Goal: Check status: Check status

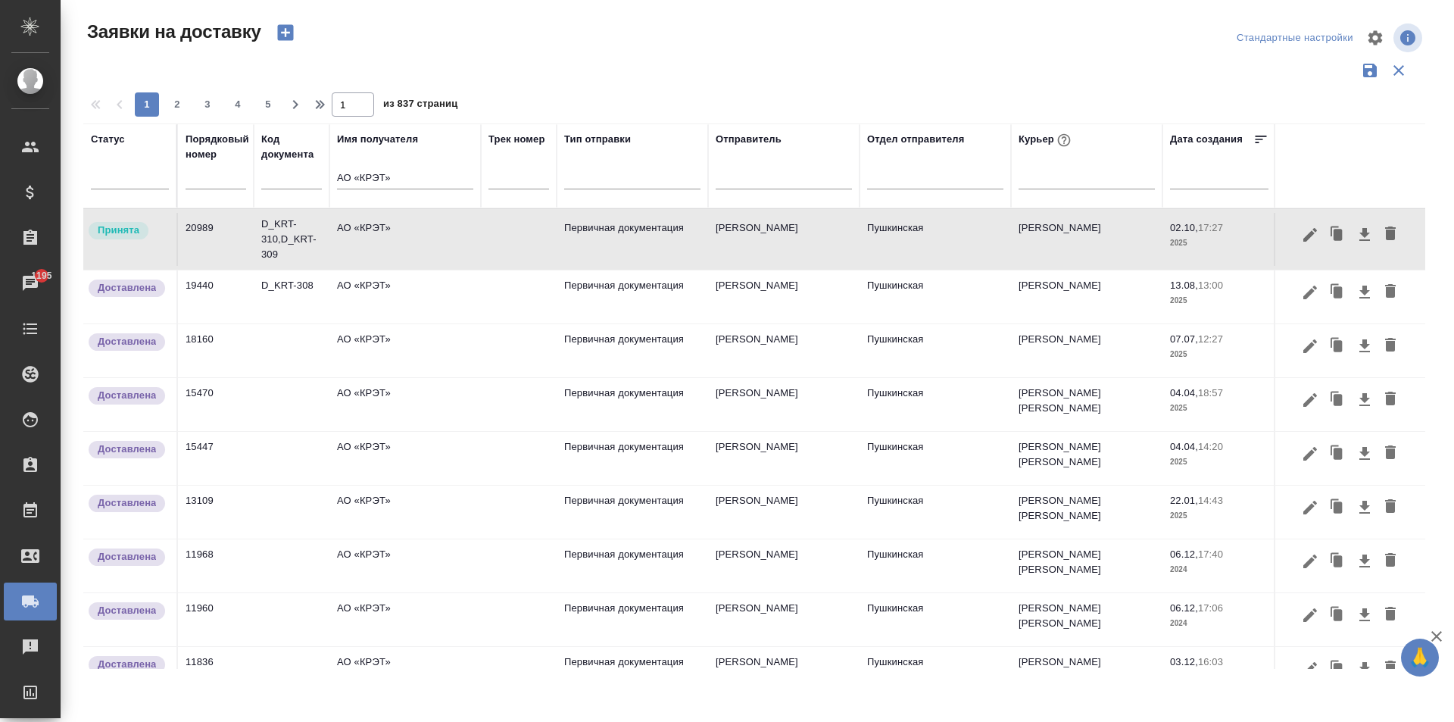
click at [360, 240] on td "АО «КРЭТ»" at bounding box center [404, 239] width 151 height 53
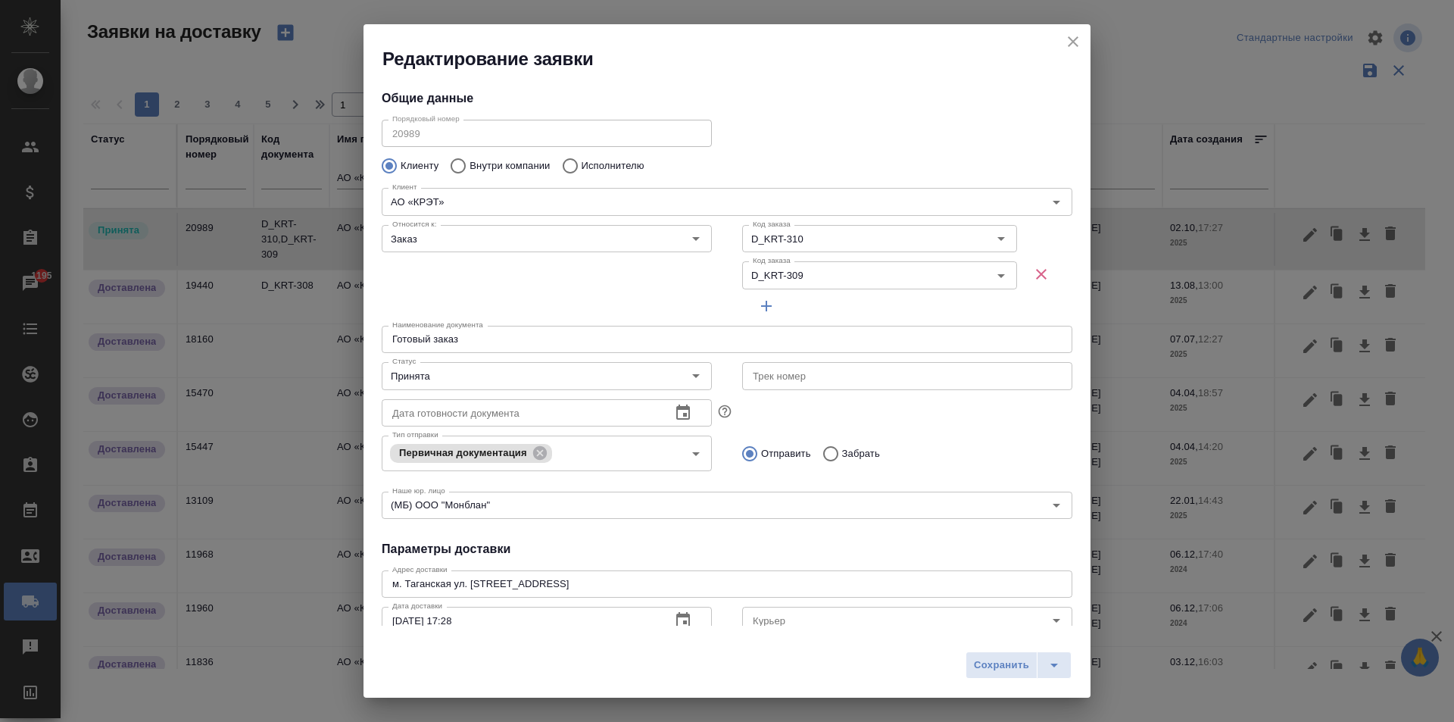
type input "[PERSON_NAME]"
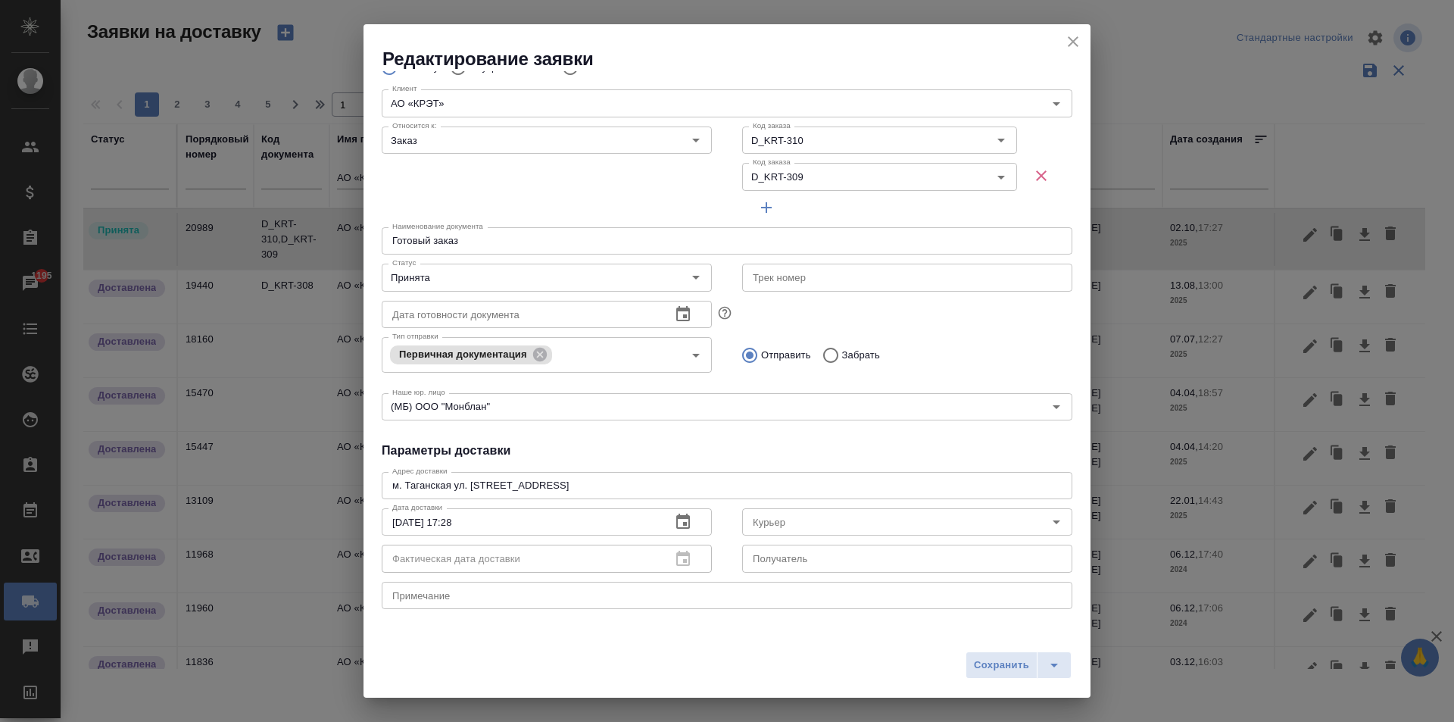
scroll to position [151, 0]
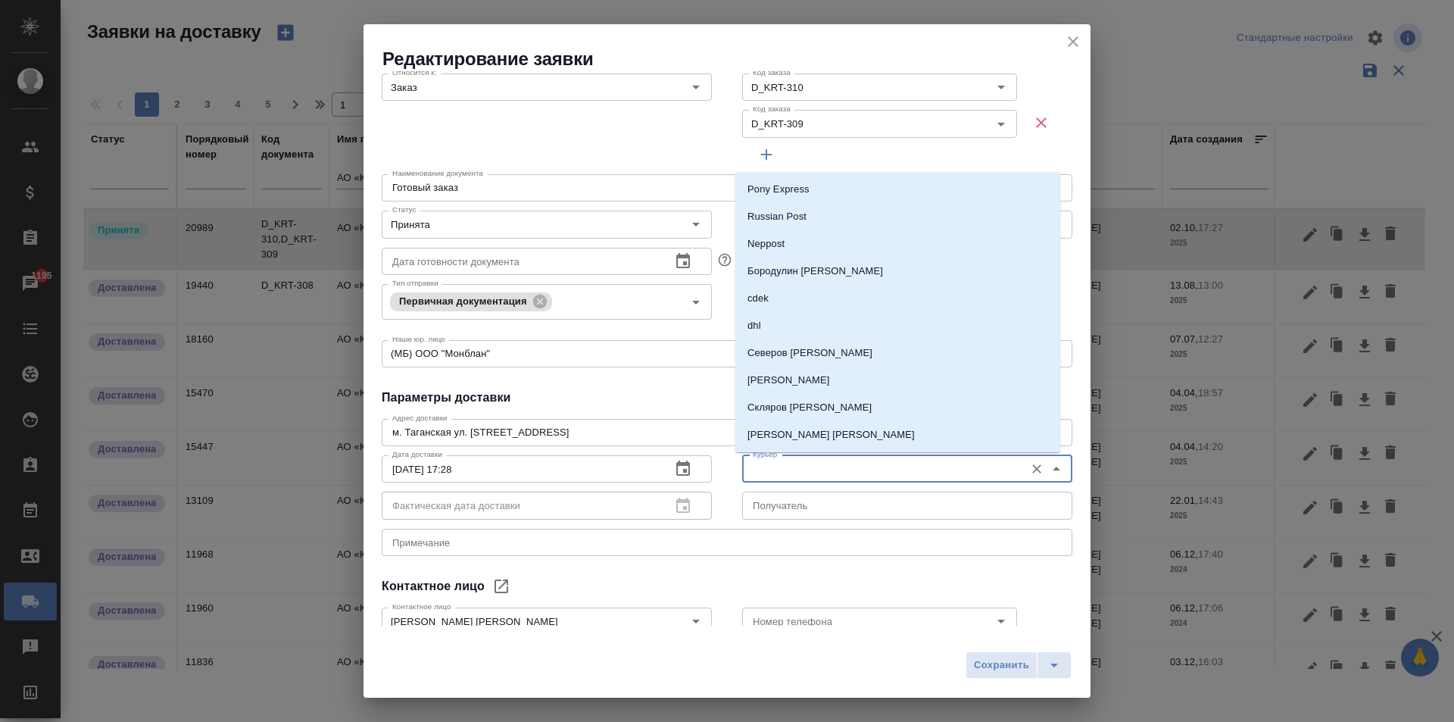
click at [775, 469] on input "Курьер" at bounding box center [882, 469] width 270 height 18
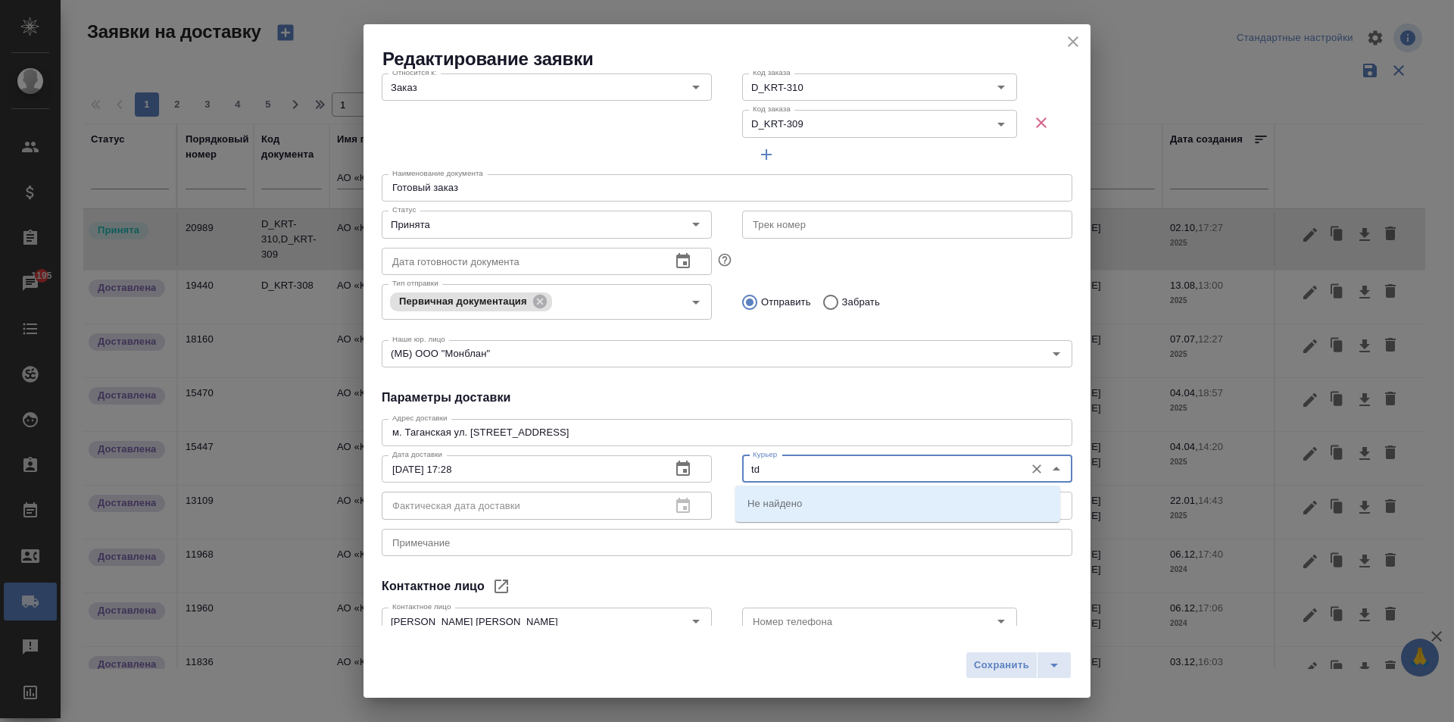
type input "t"
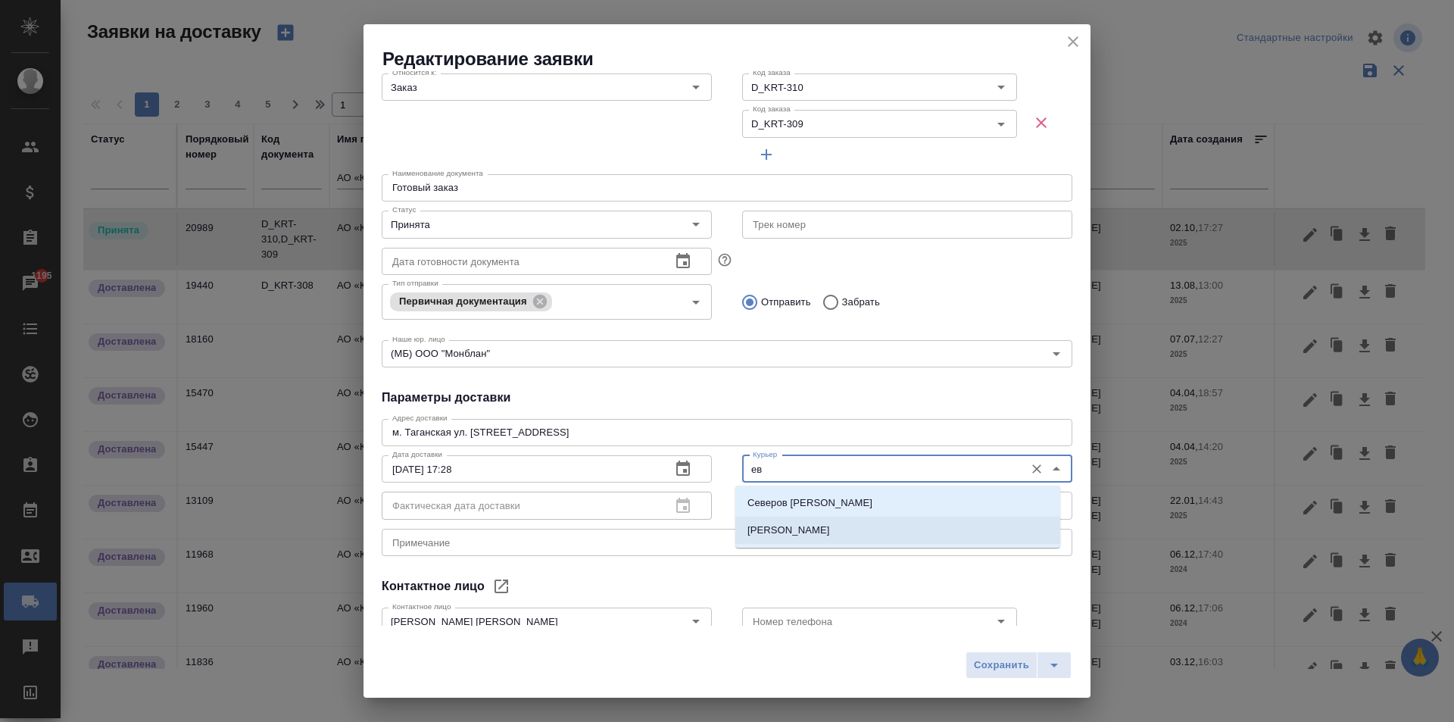
click at [806, 534] on p "[PERSON_NAME]" at bounding box center [788, 529] width 83 height 15
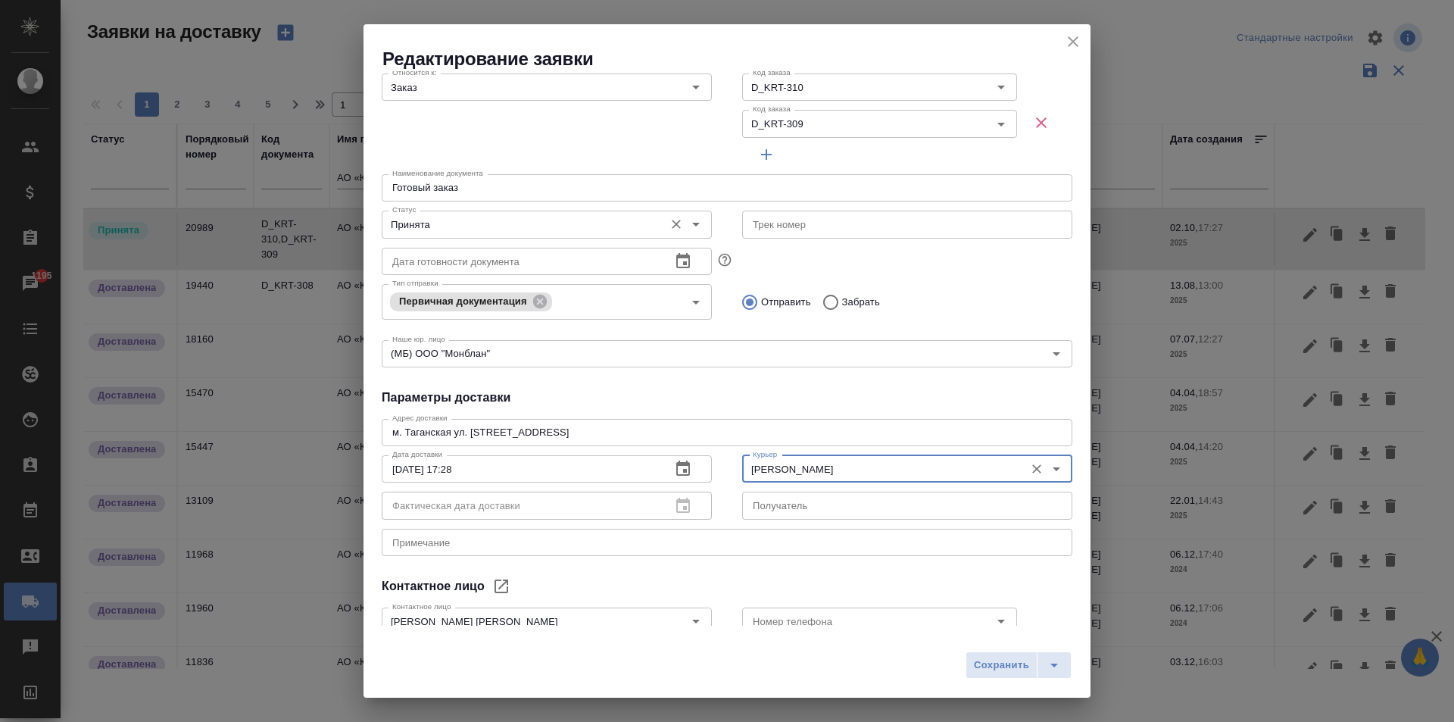
type input "[PERSON_NAME]"
click at [463, 216] on input "Принята" at bounding box center [521, 224] width 270 height 18
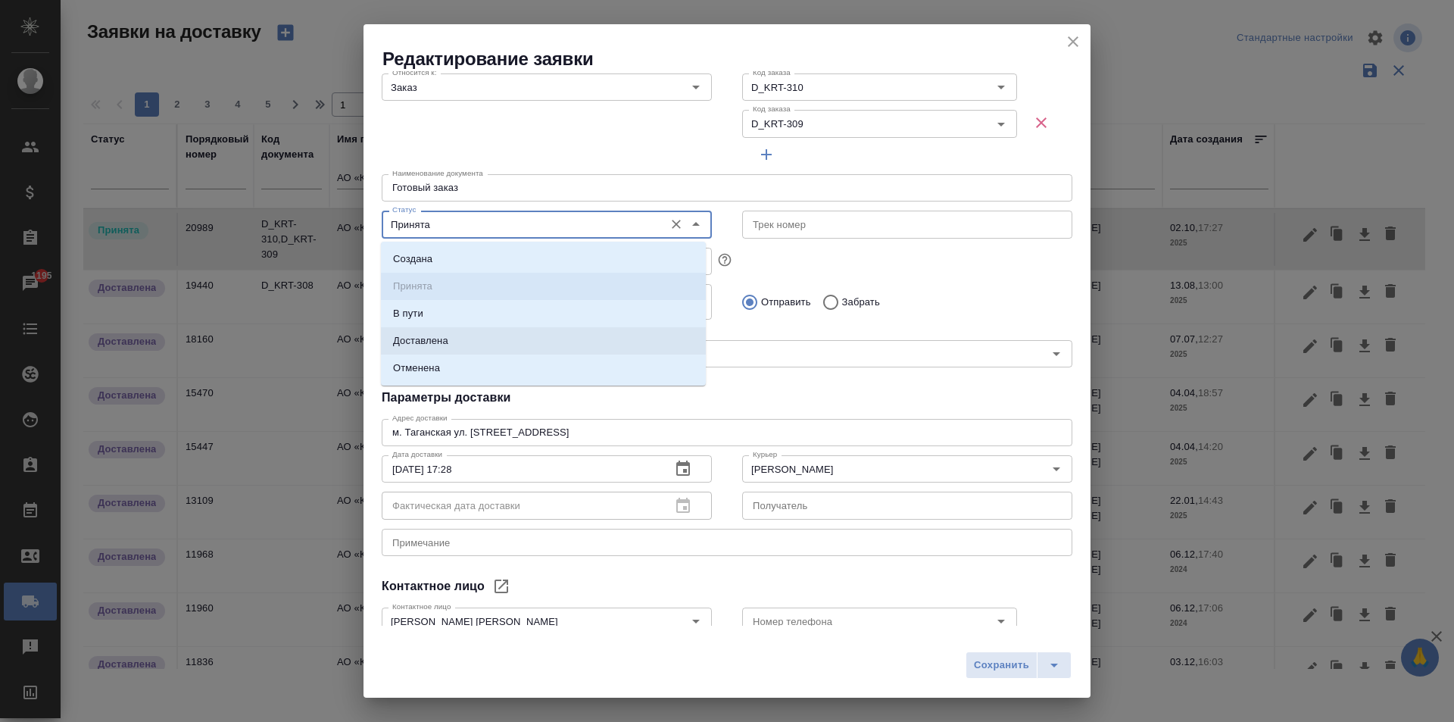
click at [441, 338] on p "Доставлена" at bounding box center [420, 340] width 55 height 15
type input "Доставлена"
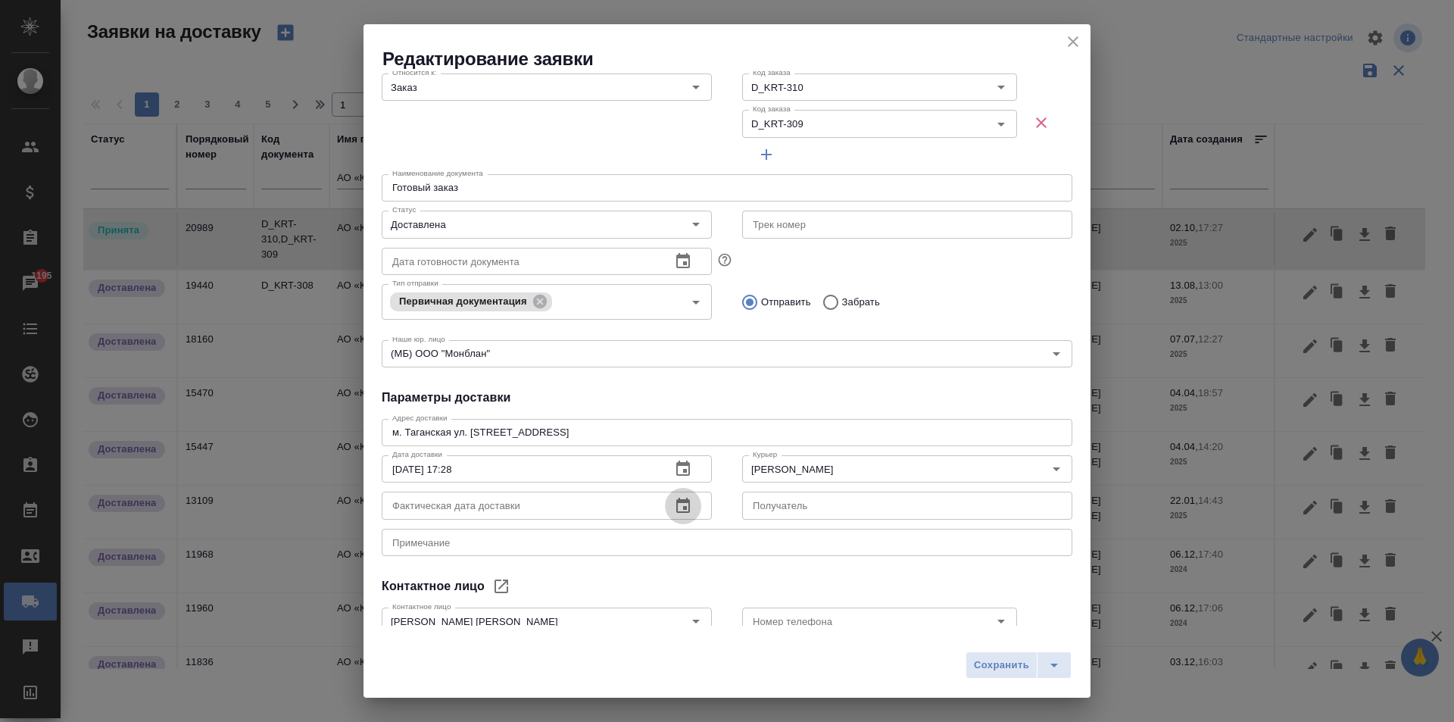
click at [675, 513] on icon "button" at bounding box center [683, 506] width 18 height 18
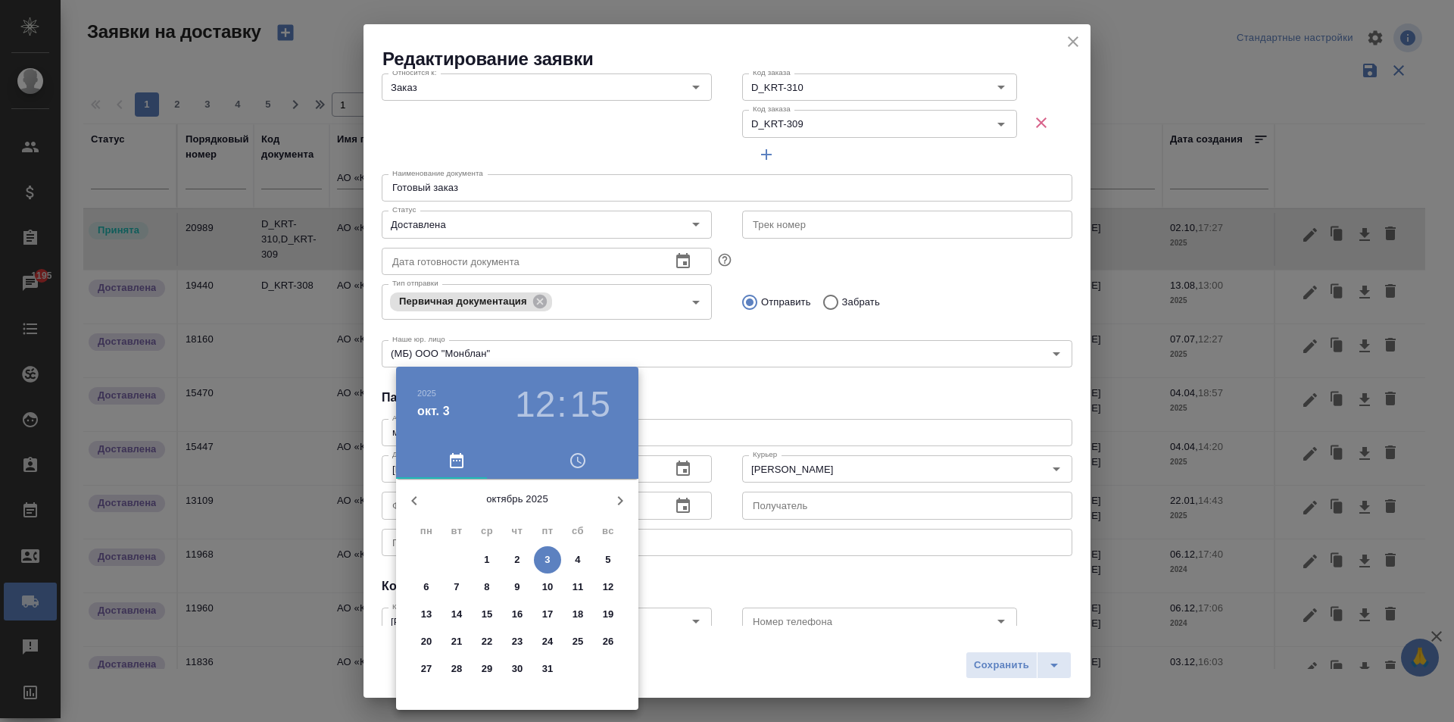
click at [547, 557] on p "3" at bounding box center [546, 559] width 5 height 15
type input "[DATE] 12:15"
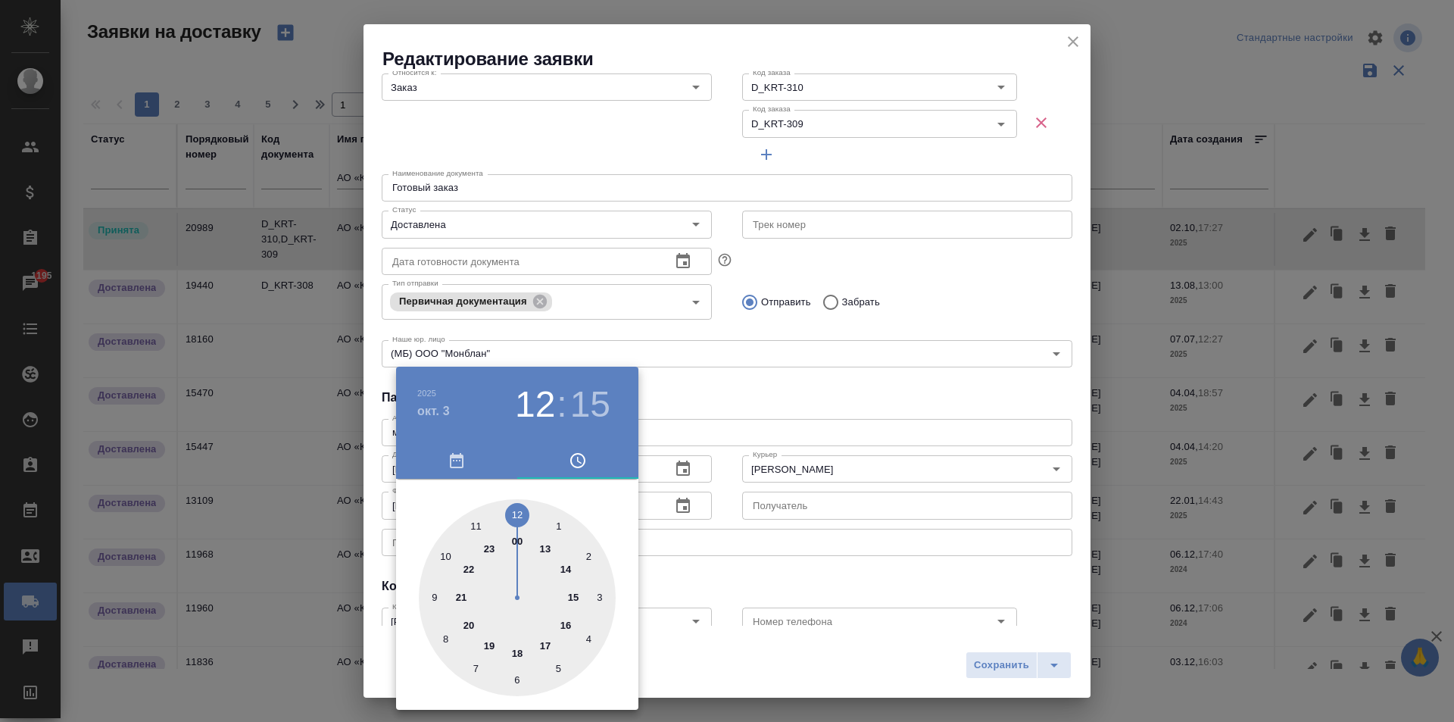
click at [771, 391] on div at bounding box center [727, 361] width 1454 height 722
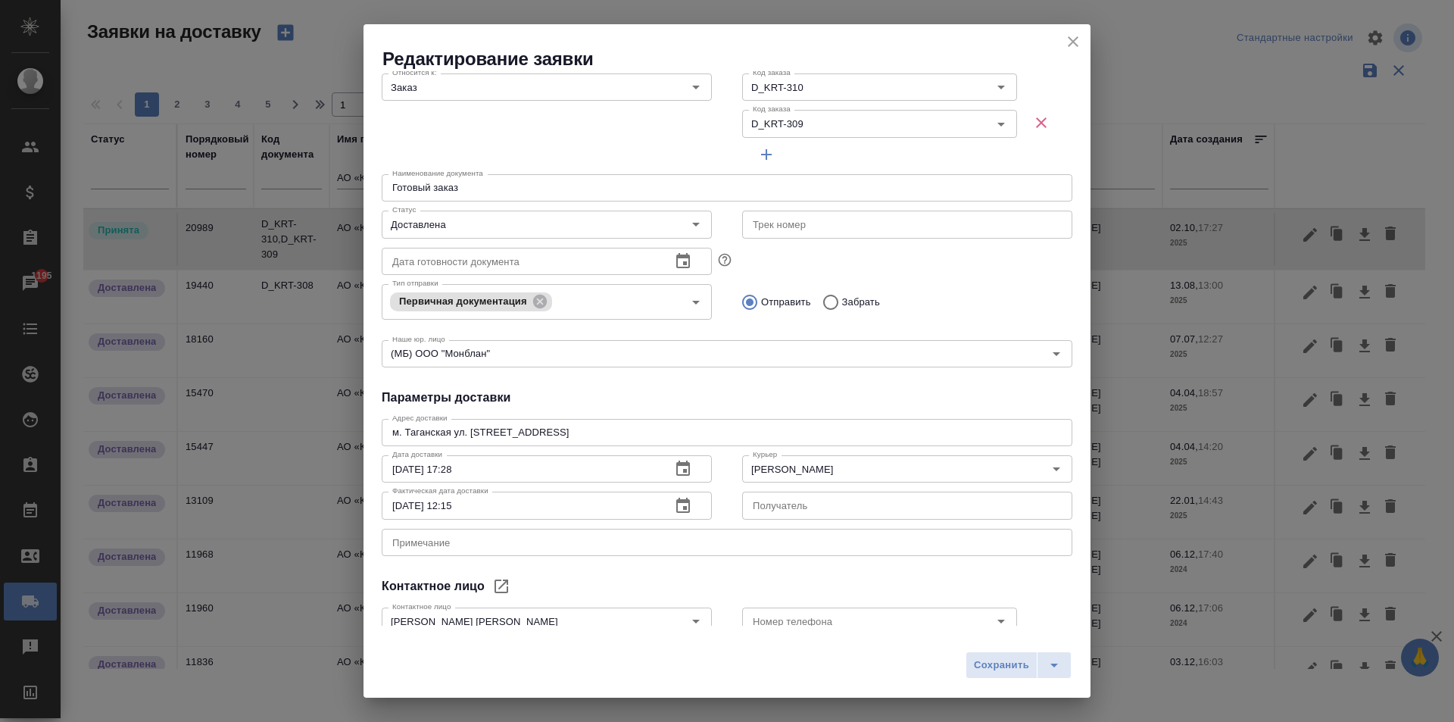
drag, startPoint x: 987, startPoint y: 681, endPoint x: 983, endPoint y: 667, distance: 14.9
click at [985, 679] on div "Сохранить" at bounding box center [726, 671] width 727 height 54
click at [984, 666] on span "Сохранить" at bounding box center [1001, 664] width 55 height 17
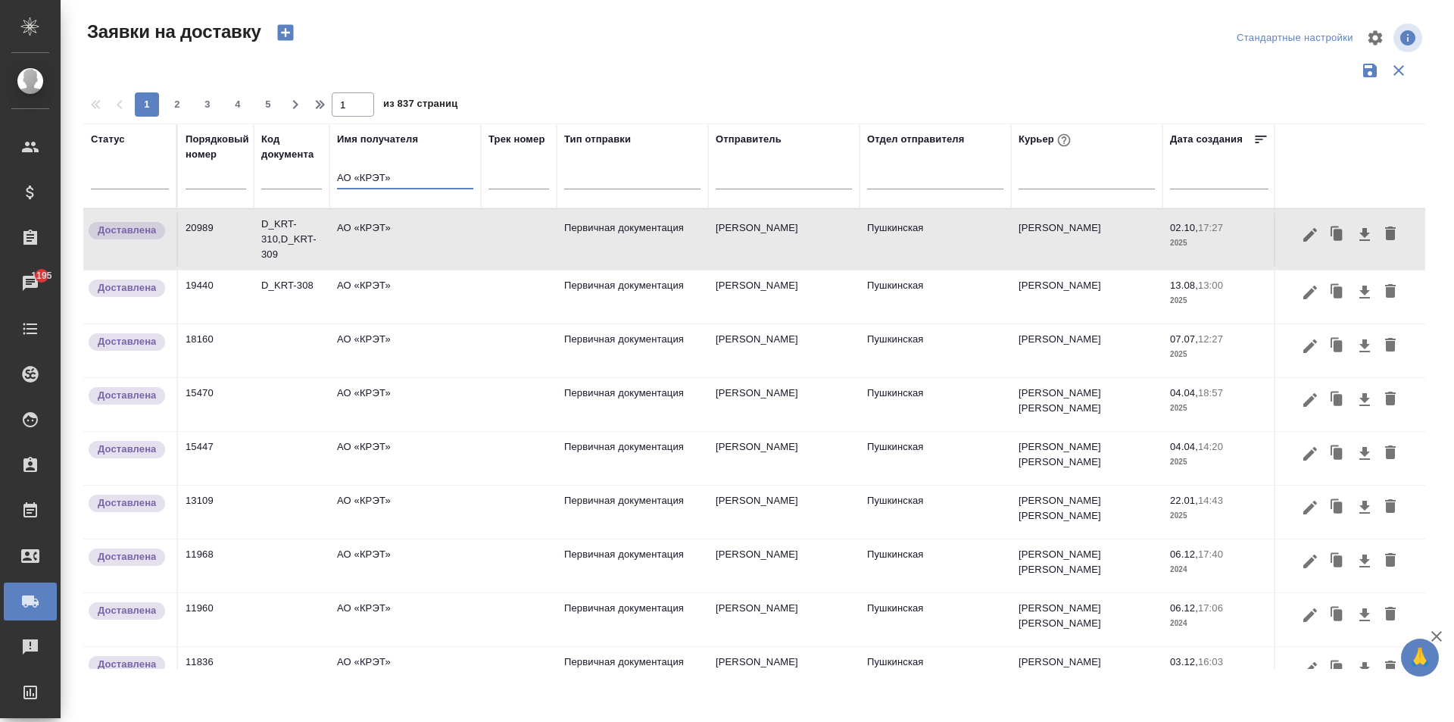
drag, startPoint x: 414, startPoint y: 180, endPoint x: 262, endPoint y: 179, distance: 152.2
click at [270, 179] on tr "Статус Порядковый номер Код документа Имя получателя АО «КРЭТ» Трек номер Тип о…" at bounding box center [868, 165] width 1571 height 85
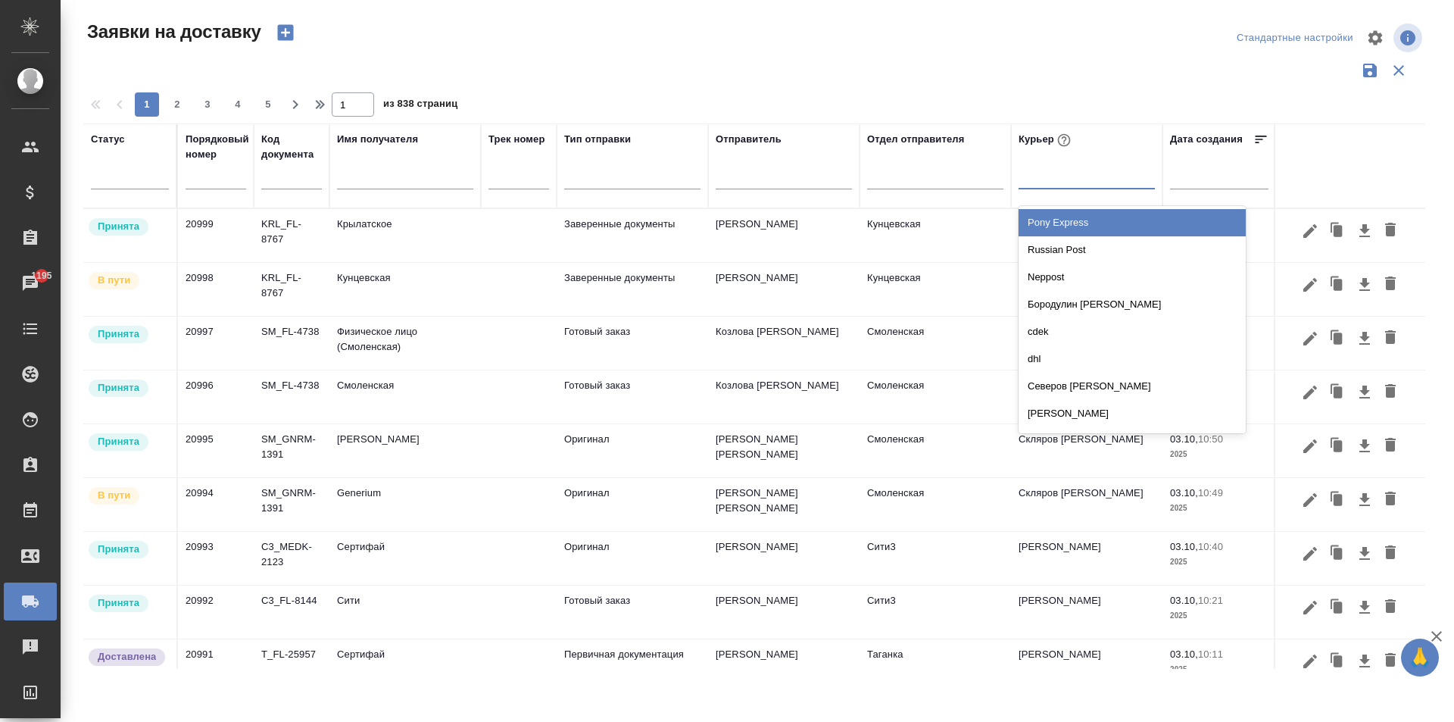
click at [1059, 177] on div at bounding box center [1086, 174] width 136 height 22
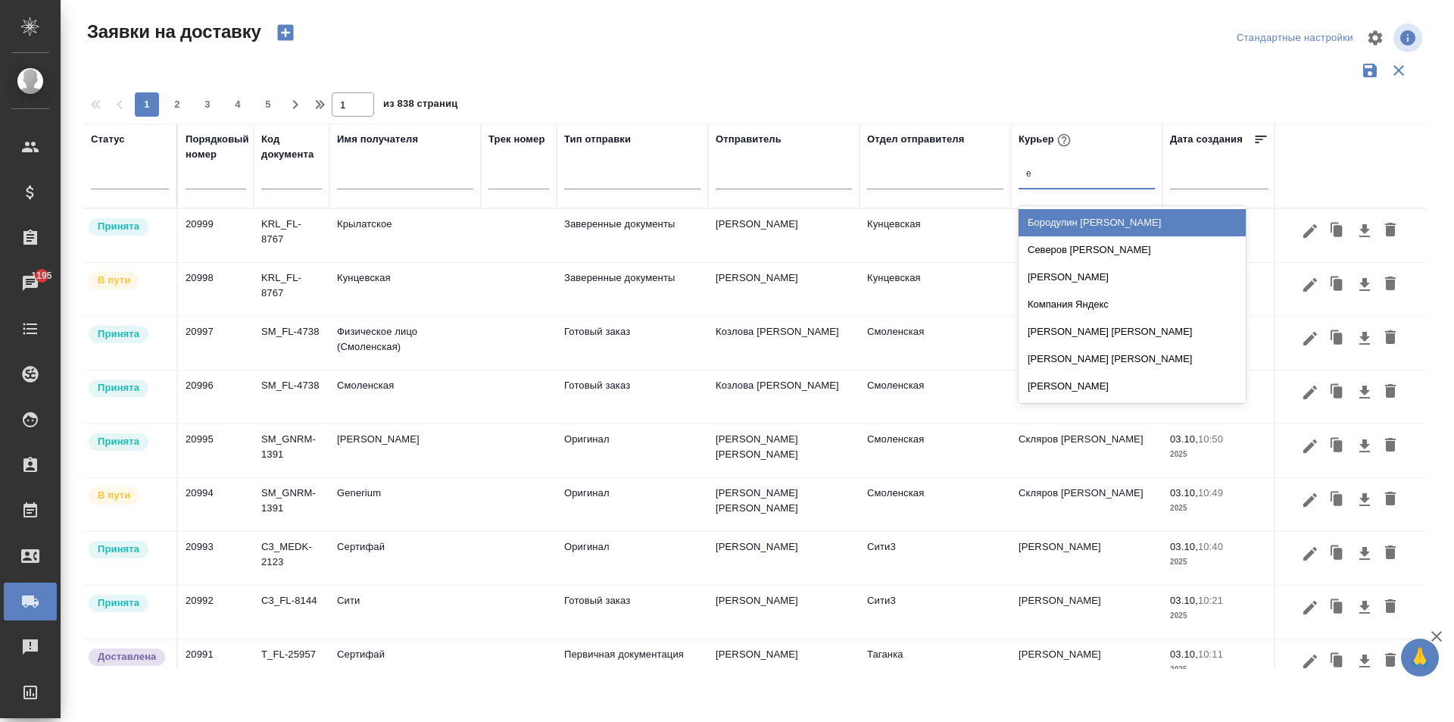
type input "ев"
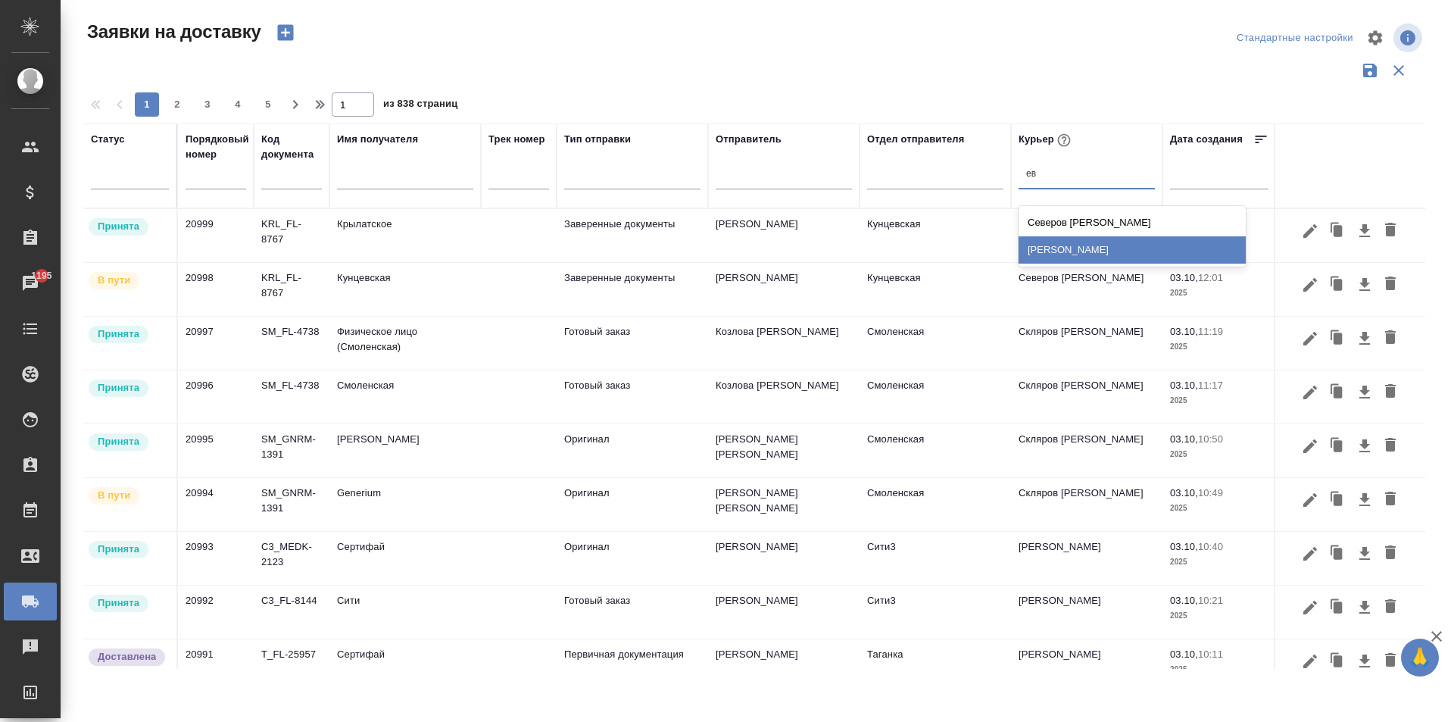
click at [1155, 253] on div "[PERSON_NAME]" at bounding box center [1131, 249] width 227 height 27
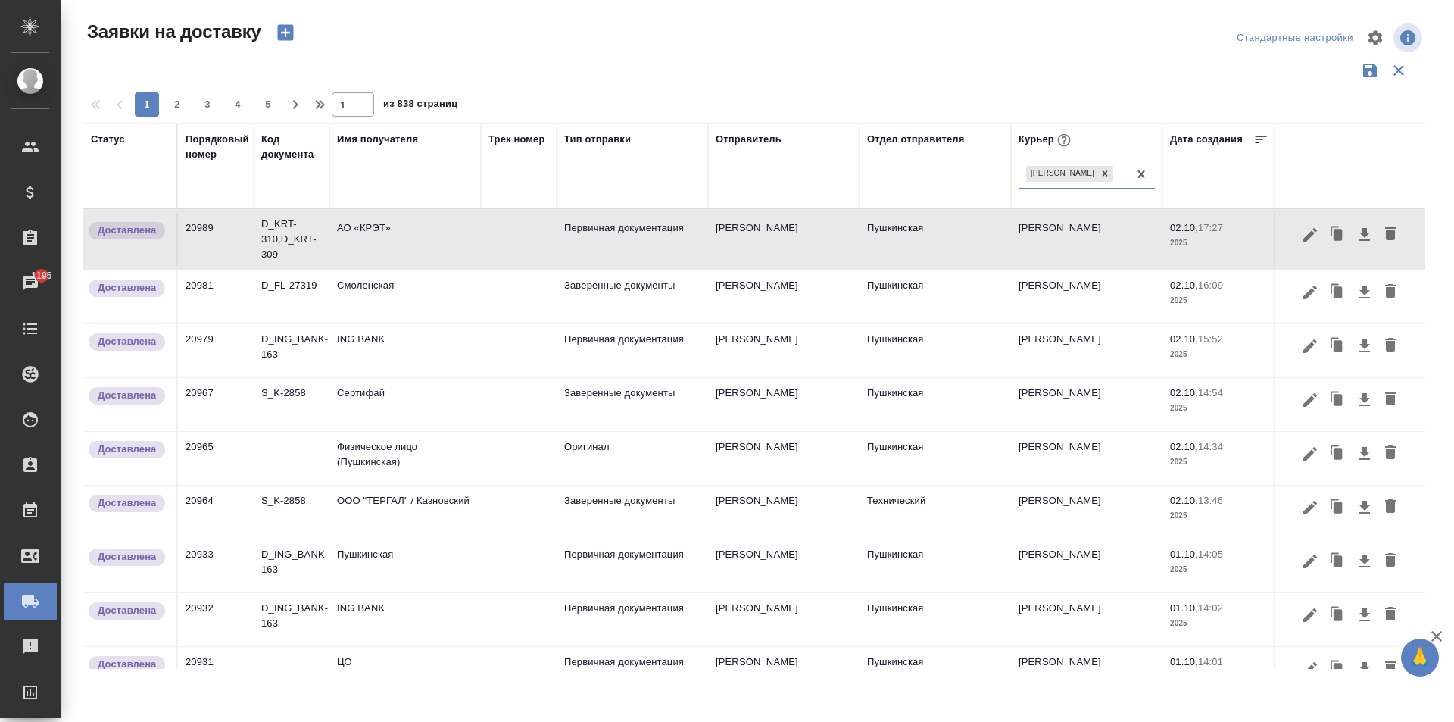
click at [426, 236] on td "АО «КРЭТ»" at bounding box center [404, 239] width 151 height 53
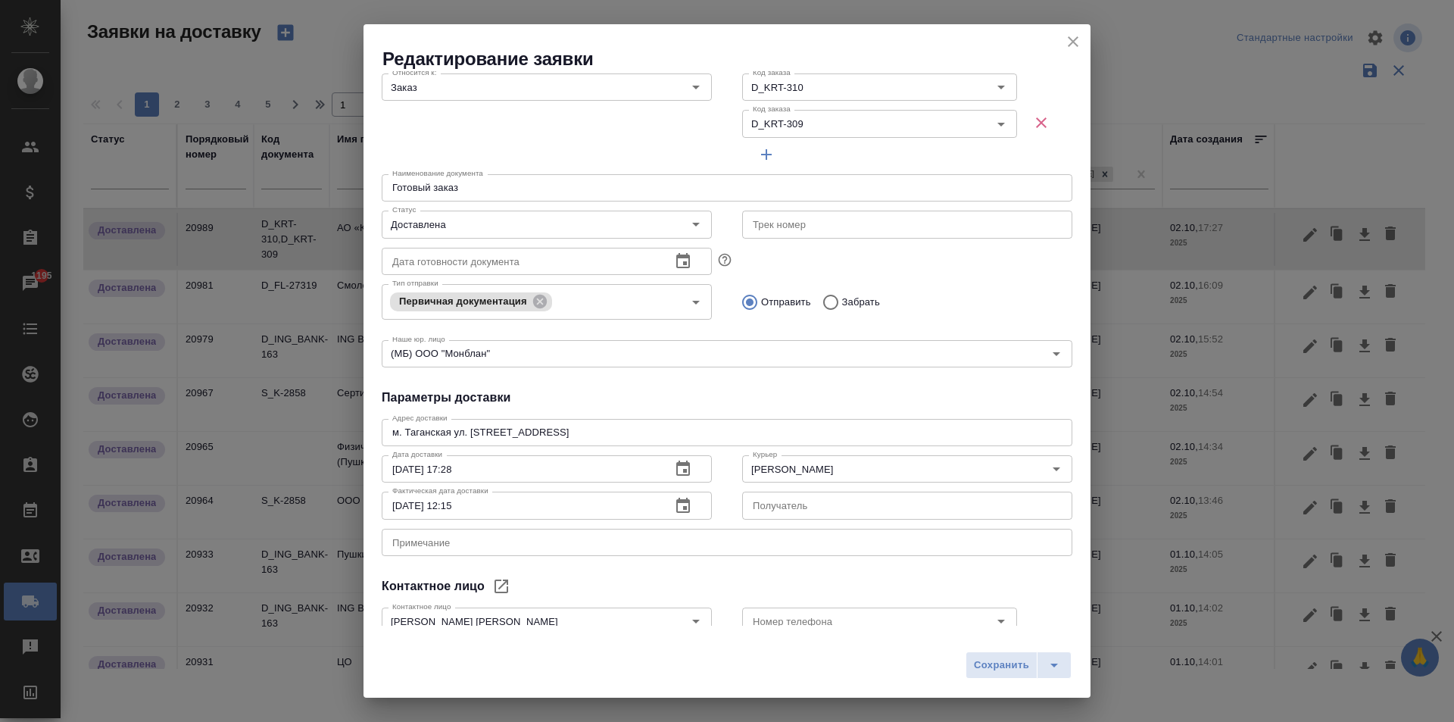
scroll to position [243, 0]
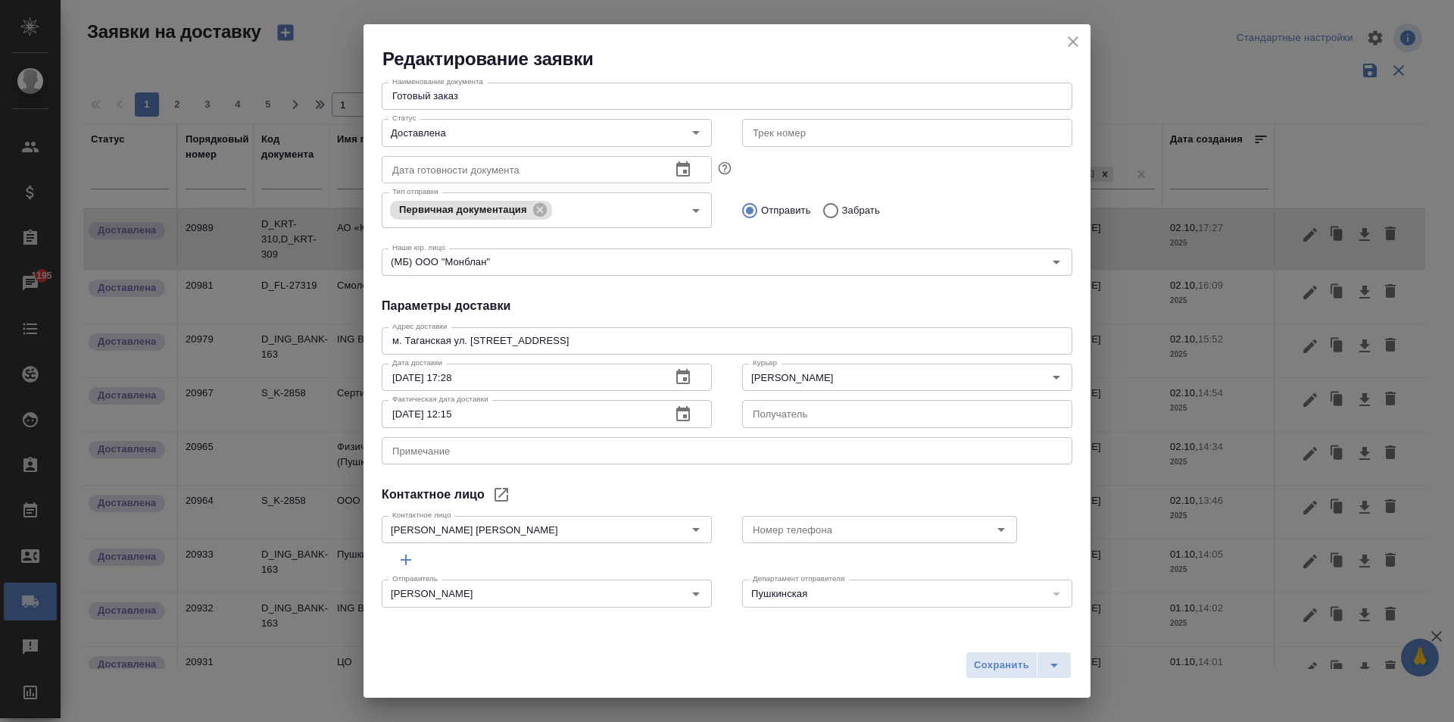
click at [1080, 40] on icon "close" at bounding box center [1073, 42] width 18 height 18
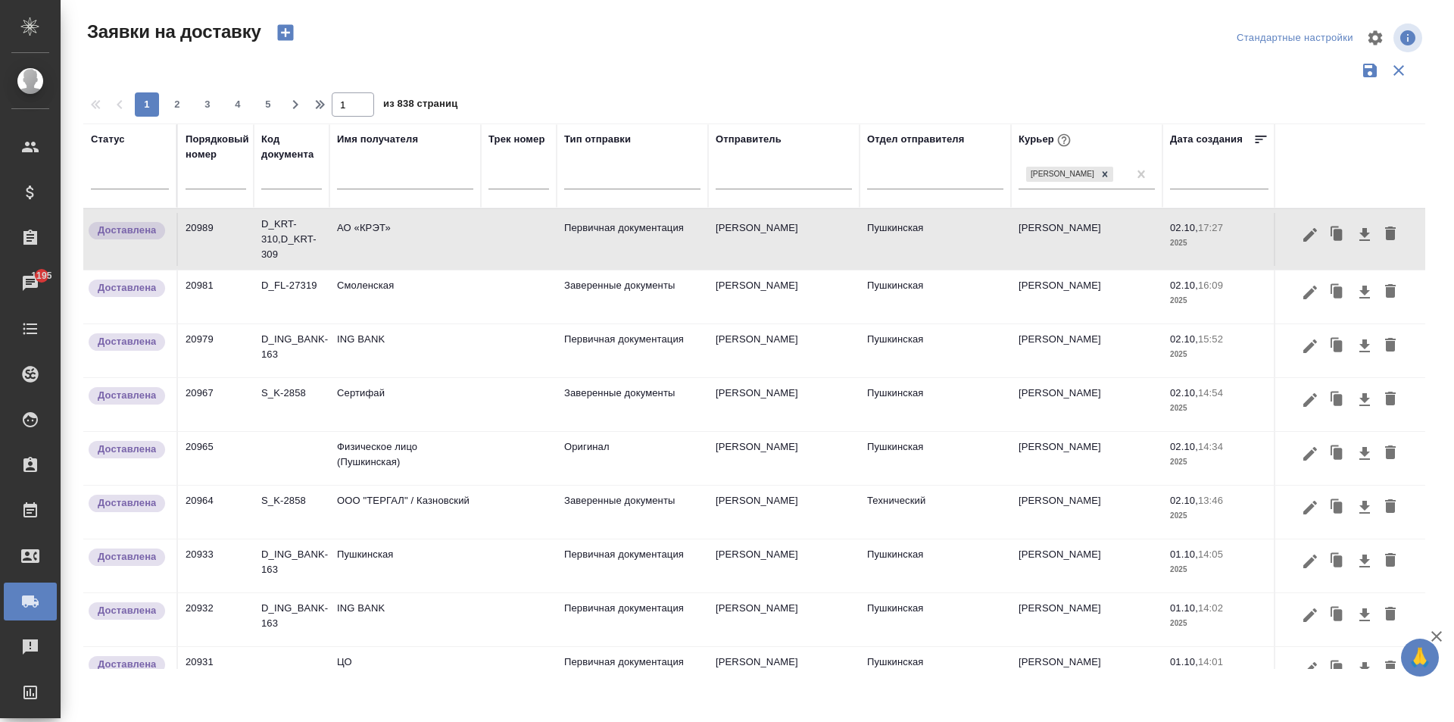
click at [388, 186] on input "text" at bounding box center [405, 179] width 136 height 19
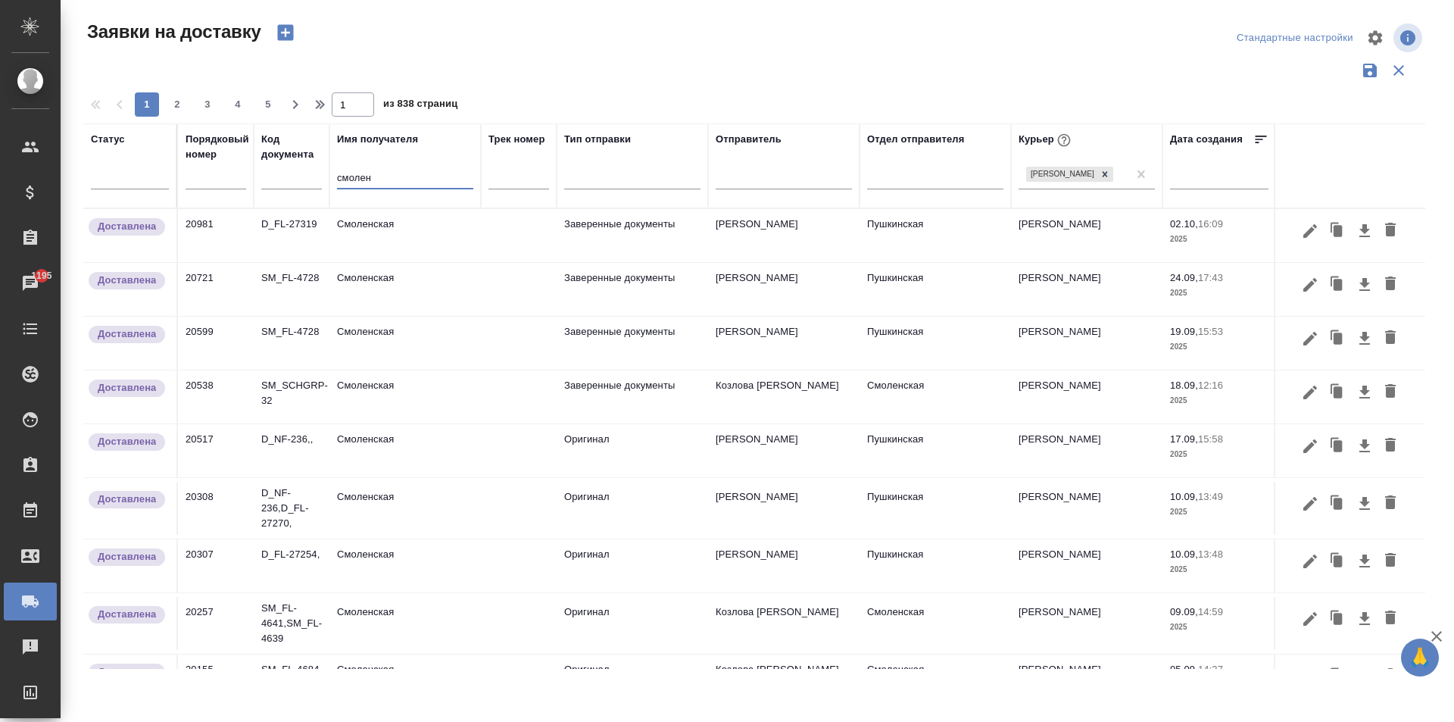
type input "смолен"
click at [370, 233] on td "Смоленская" at bounding box center [404, 235] width 151 height 53
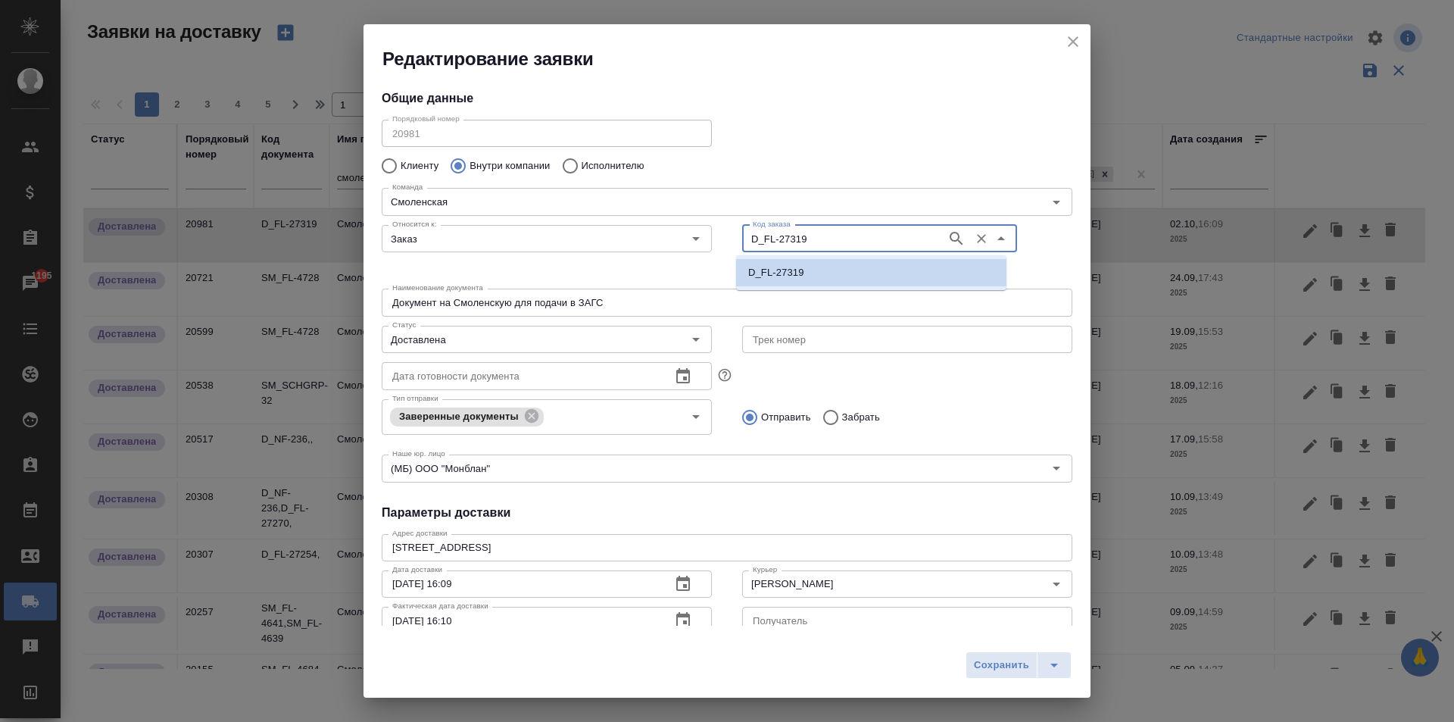
drag, startPoint x: 695, startPoint y: 244, endPoint x: 716, endPoint y: 239, distance: 20.9
click at [678, 243] on div "Относится к: Заказ Относится к: Код заказа D_FL-27319 Код заказа" at bounding box center [726, 251] width 721 height 94
click at [1075, 40] on icon "close" at bounding box center [1073, 41] width 11 height 11
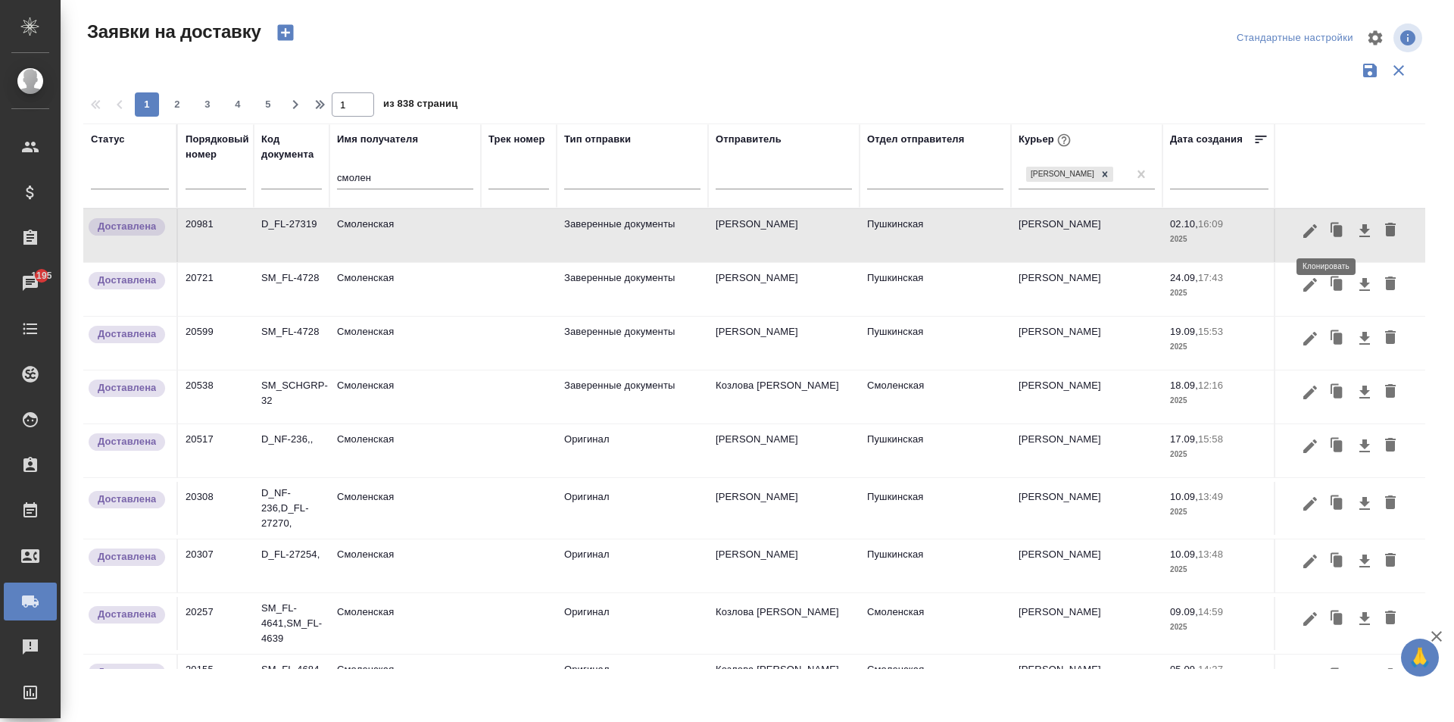
click at [1333, 232] on icon "button" at bounding box center [1337, 230] width 9 height 11
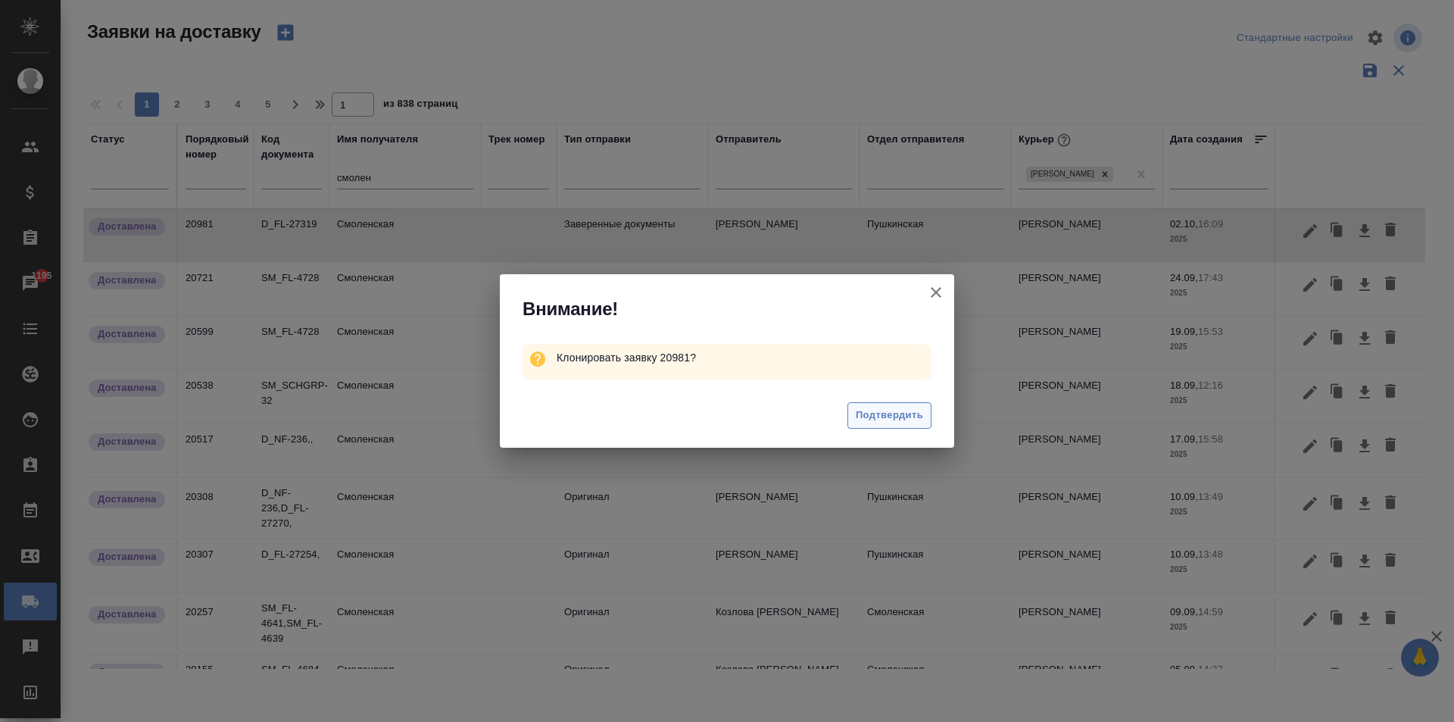
click at [883, 415] on span "Подтвердить" at bounding box center [889, 415] width 67 height 17
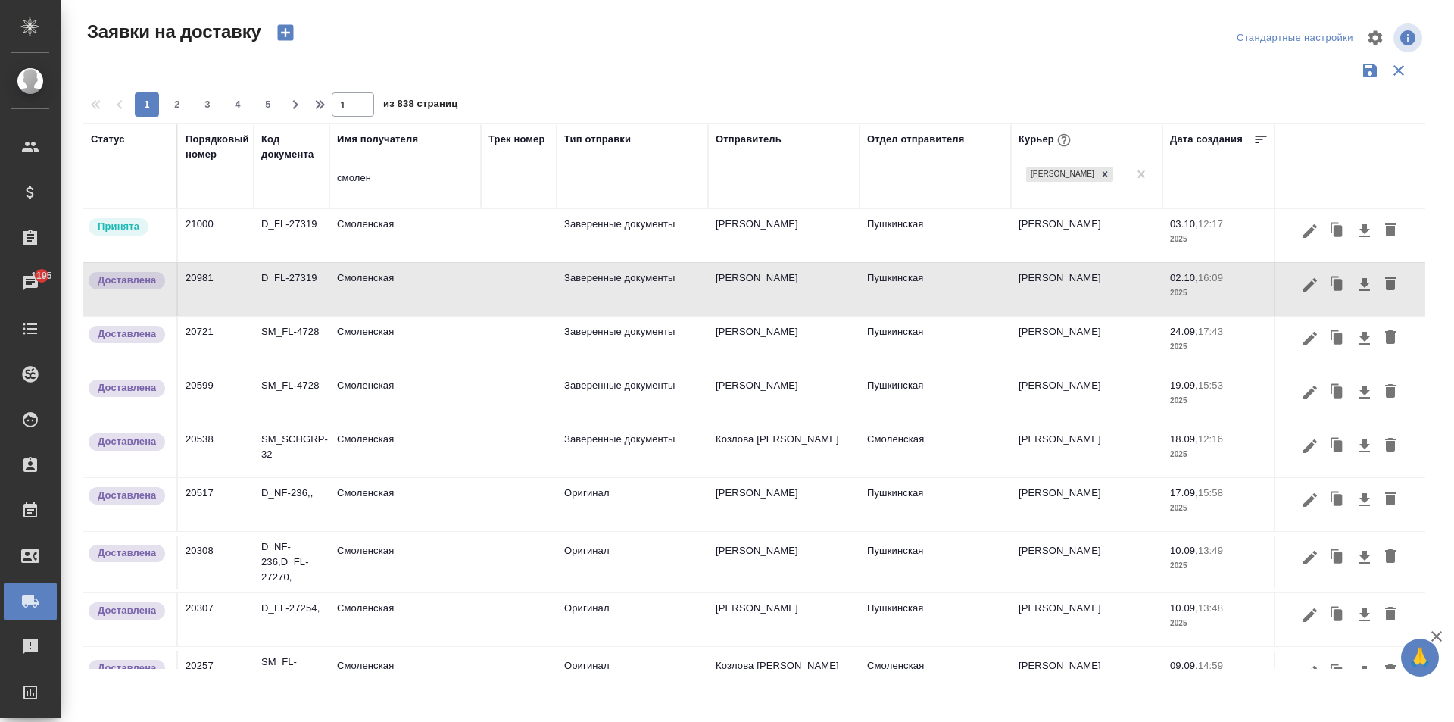
click at [373, 243] on td "Смоленская" at bounding box center [404, 235] width 151 height 53
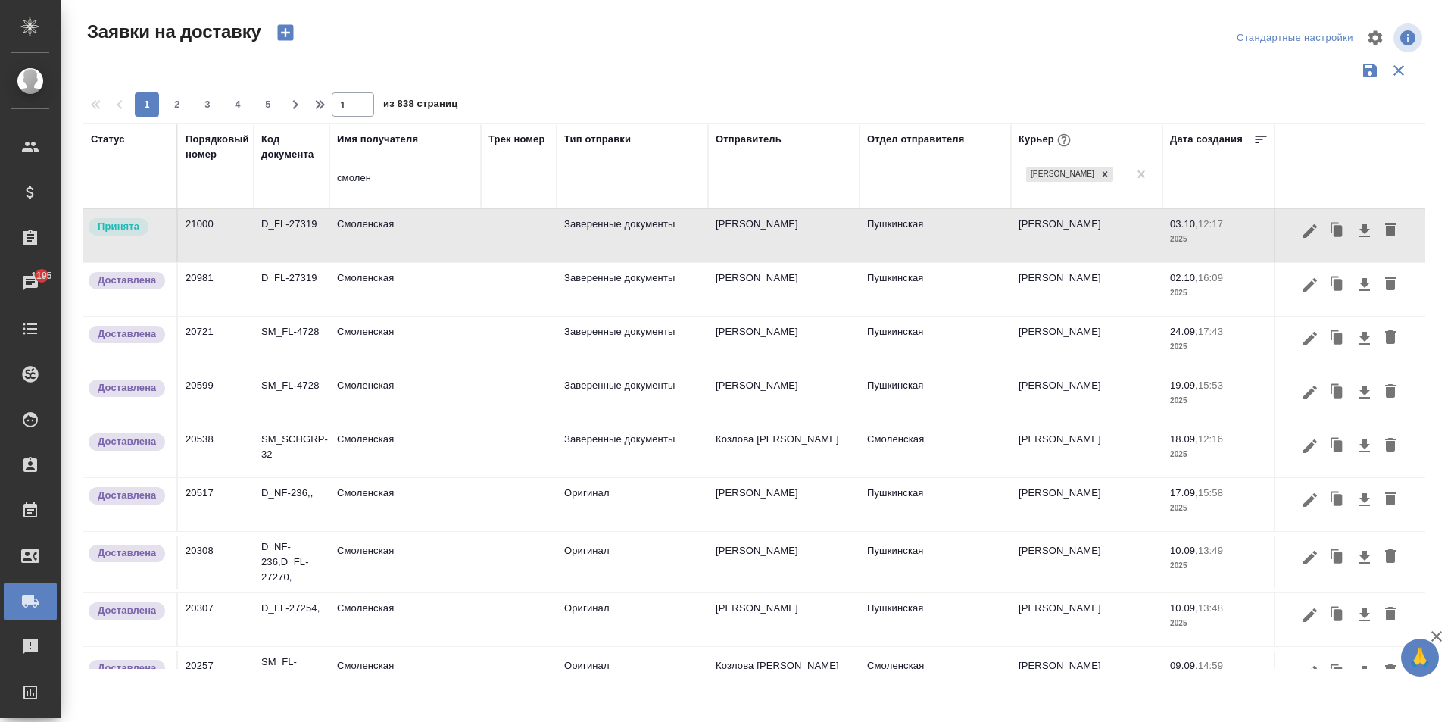
click at [373, 243] on td "Смоленская" at bounding box center [404, 235] width 151 height 53
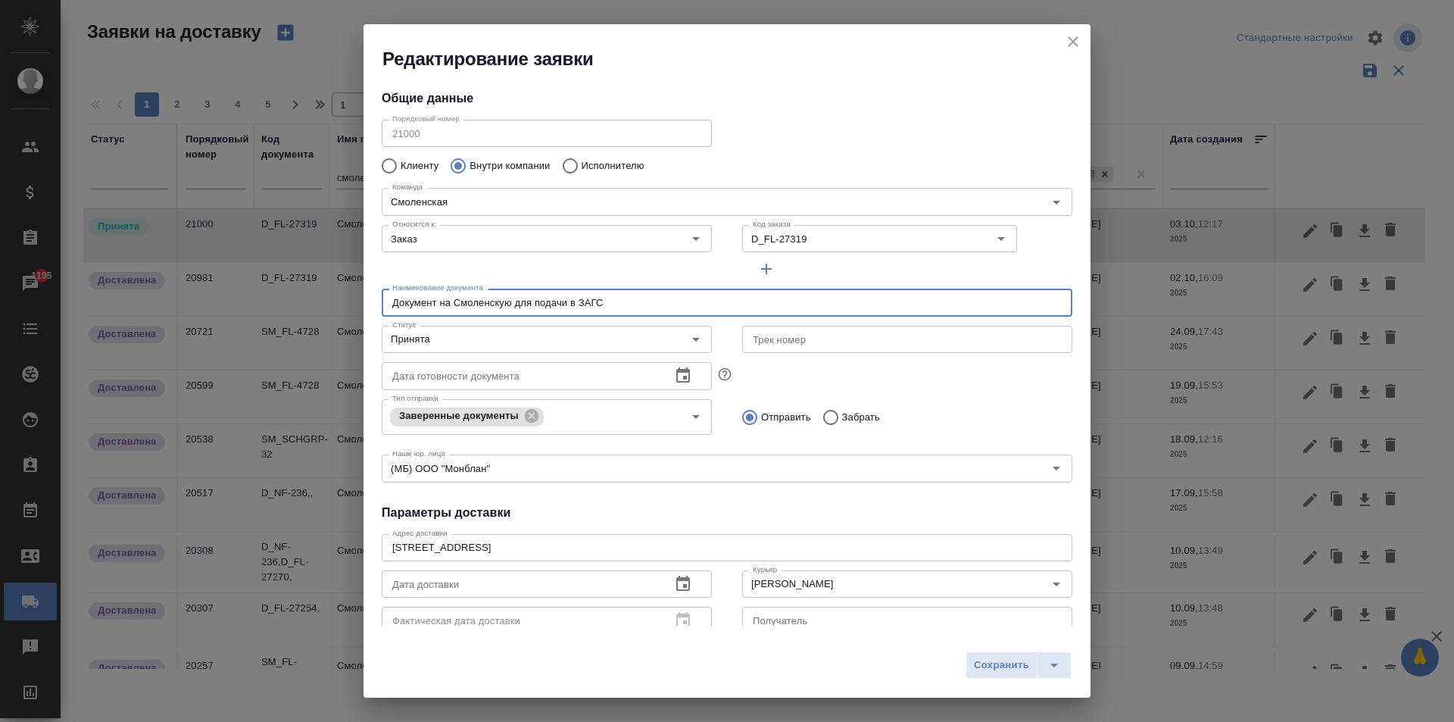
drag, startPoint x: 626, startPoint y: 305, endPoint x: 254, endPoint y: 284, distance: 373.1
click at [254, 284] on div "Редактирование заявки Общие данные Порядковый номер 21000 Порядковый номер Клие…" at bounding box center [727, 361] width 1454 height 722
type input "Деньги для ЗАГС"
click at [540, 340] on input "Принята" at bounding box center [521, 339] width 270 height 18
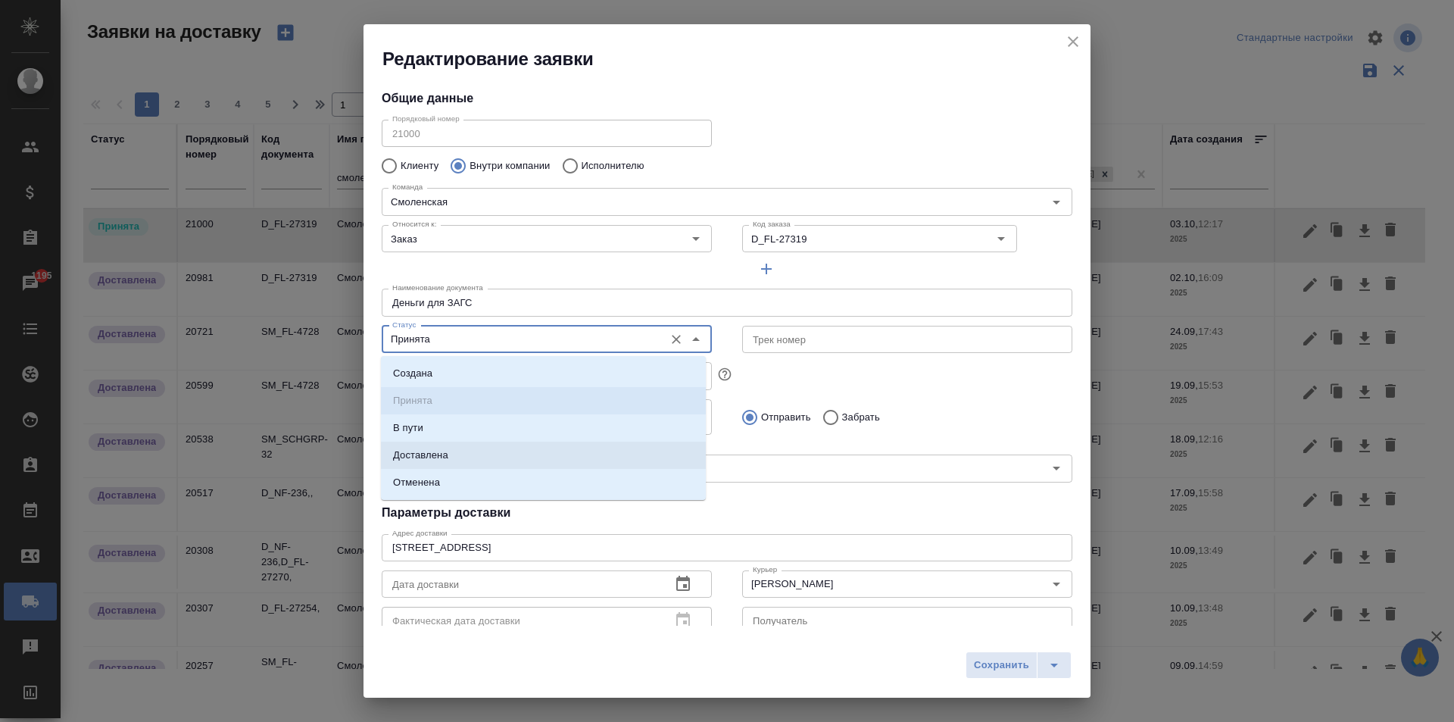
click at [451, 458] on li "Доставлена" at bounding box center [543, 454] width 325 height 27
type input "Доставлена"
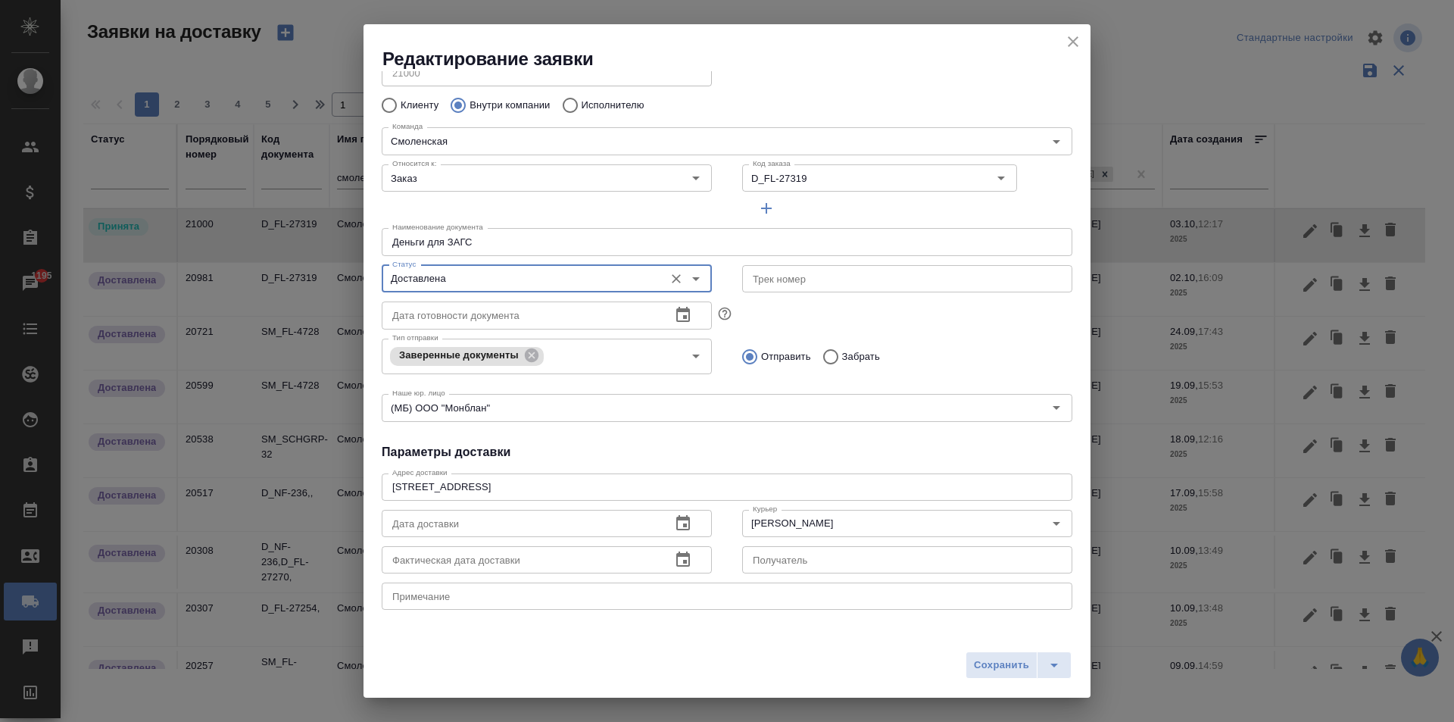
scroll to position [151, 0]
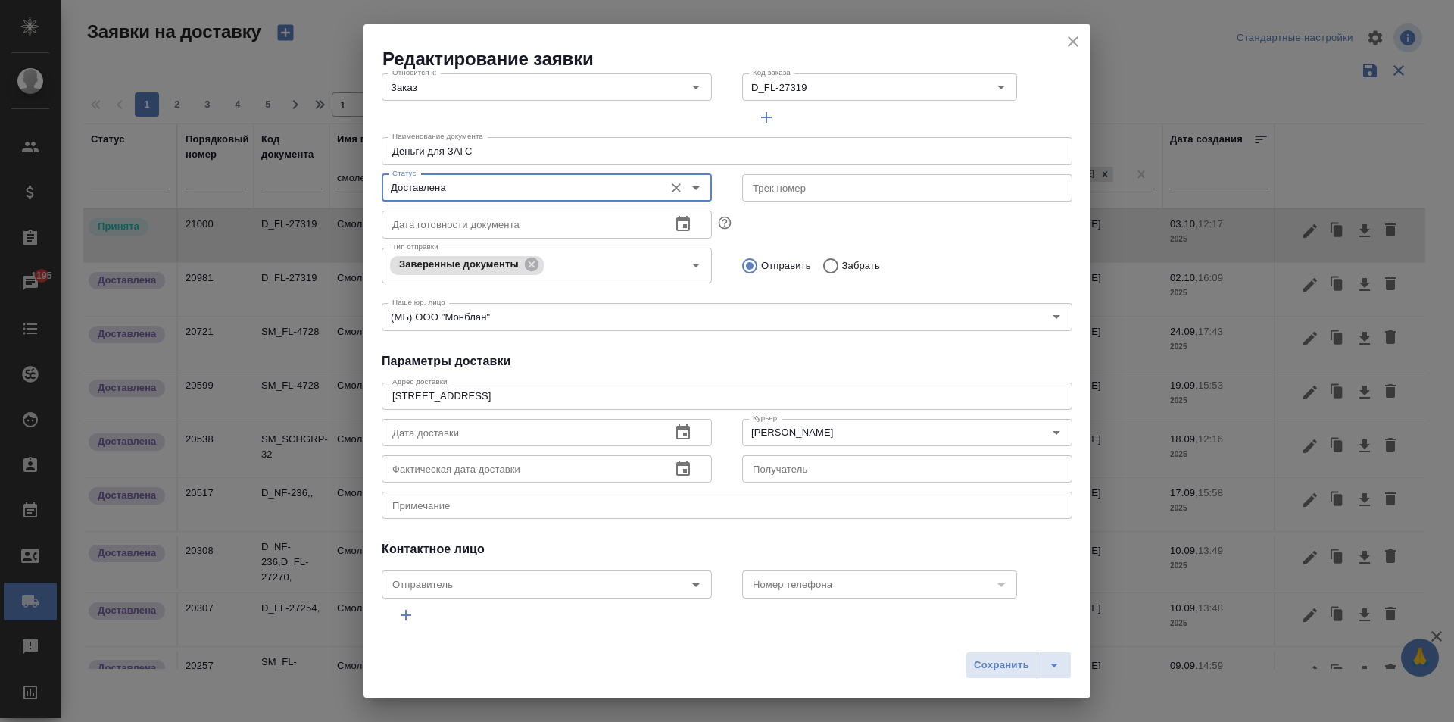
click at [690, 429] on button "button" at bounding box center [683, 432] width 36 height 36
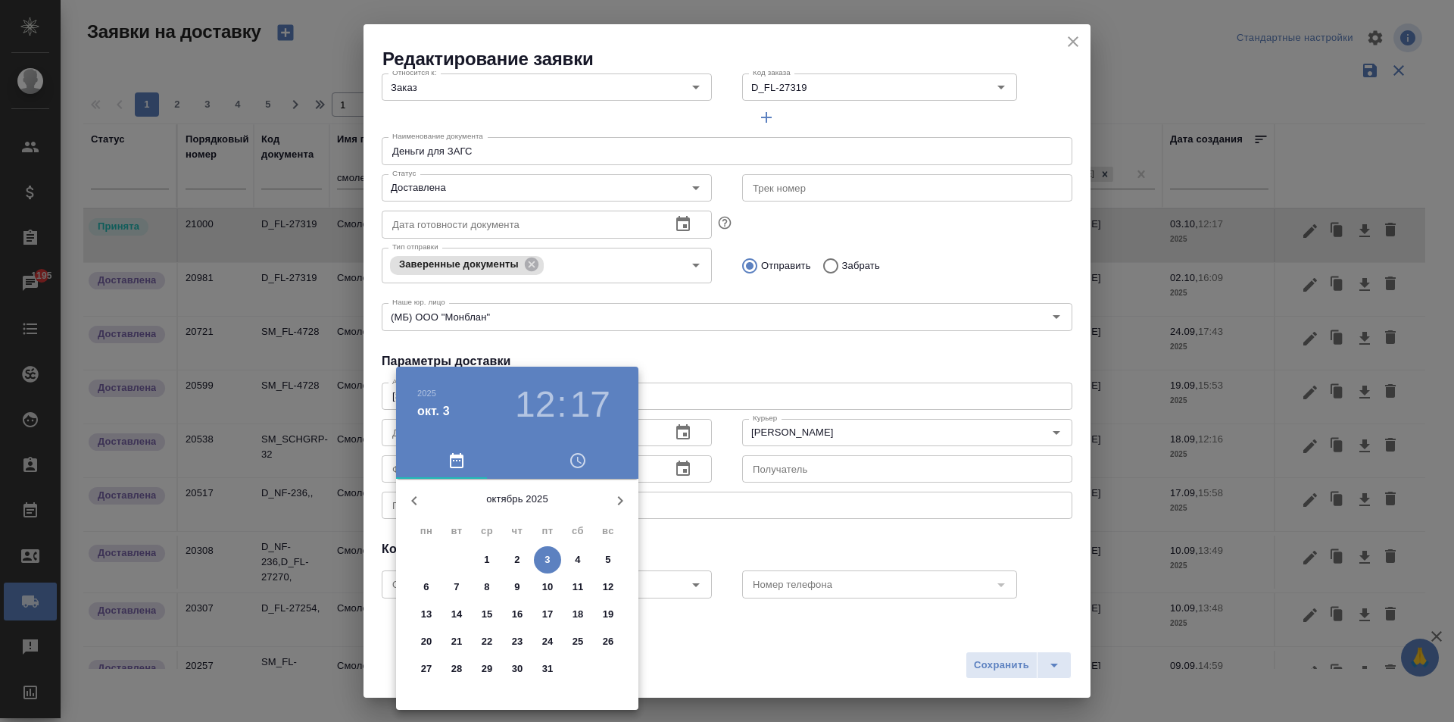
click at [545, 566] on p "3" at bounding box center [546, 559] width 5 height 15
type input "[DATE] 12:17"
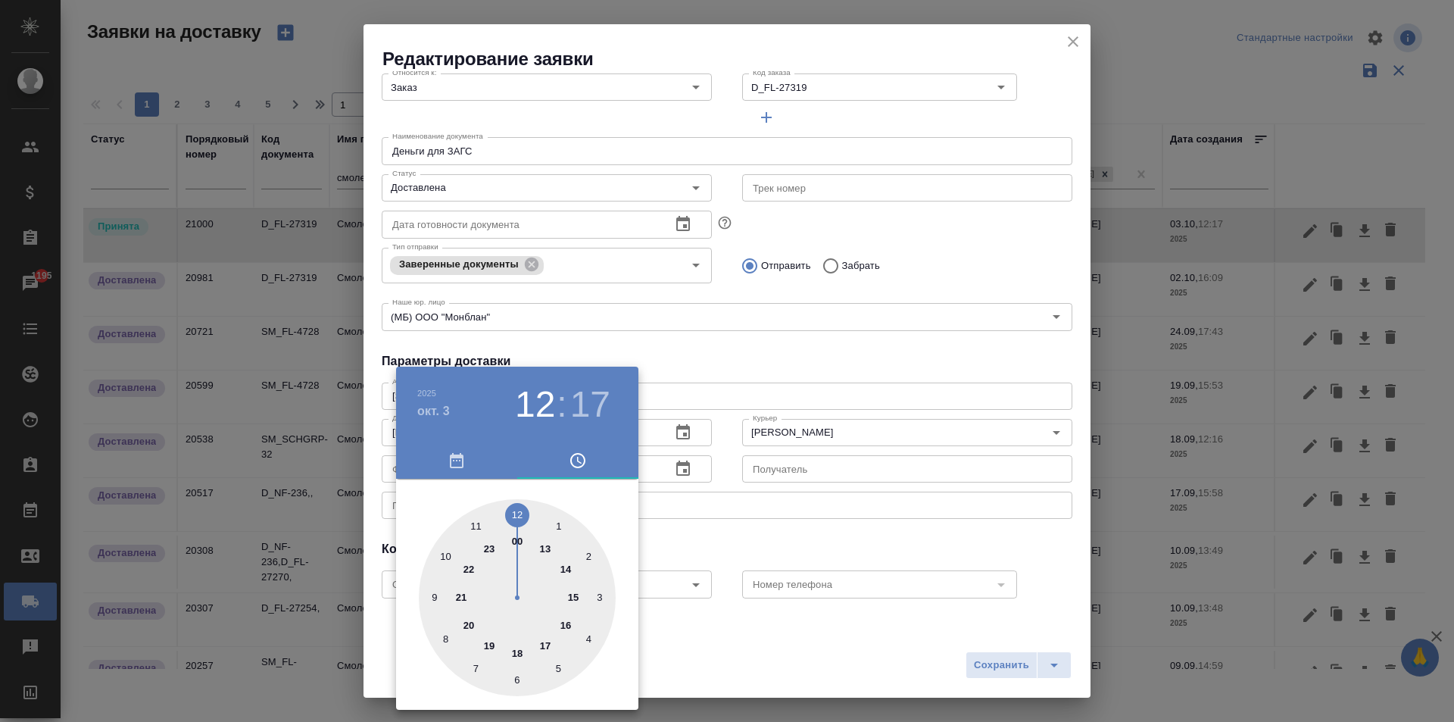
click at [756, 355] on div at bounding box center [727, 361] width 1454 height 722
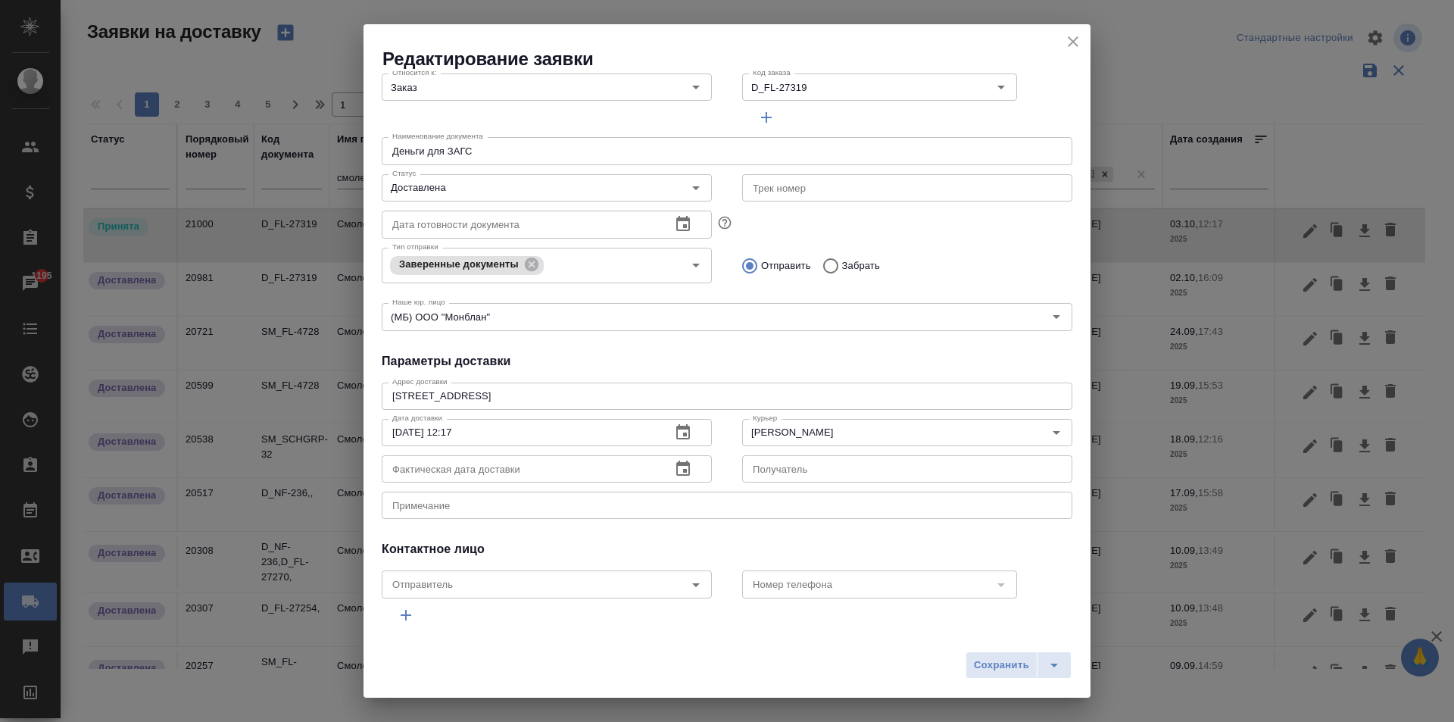
click at [682, 459] on button "button" at bounding box center [683, 469] width 36 height 36
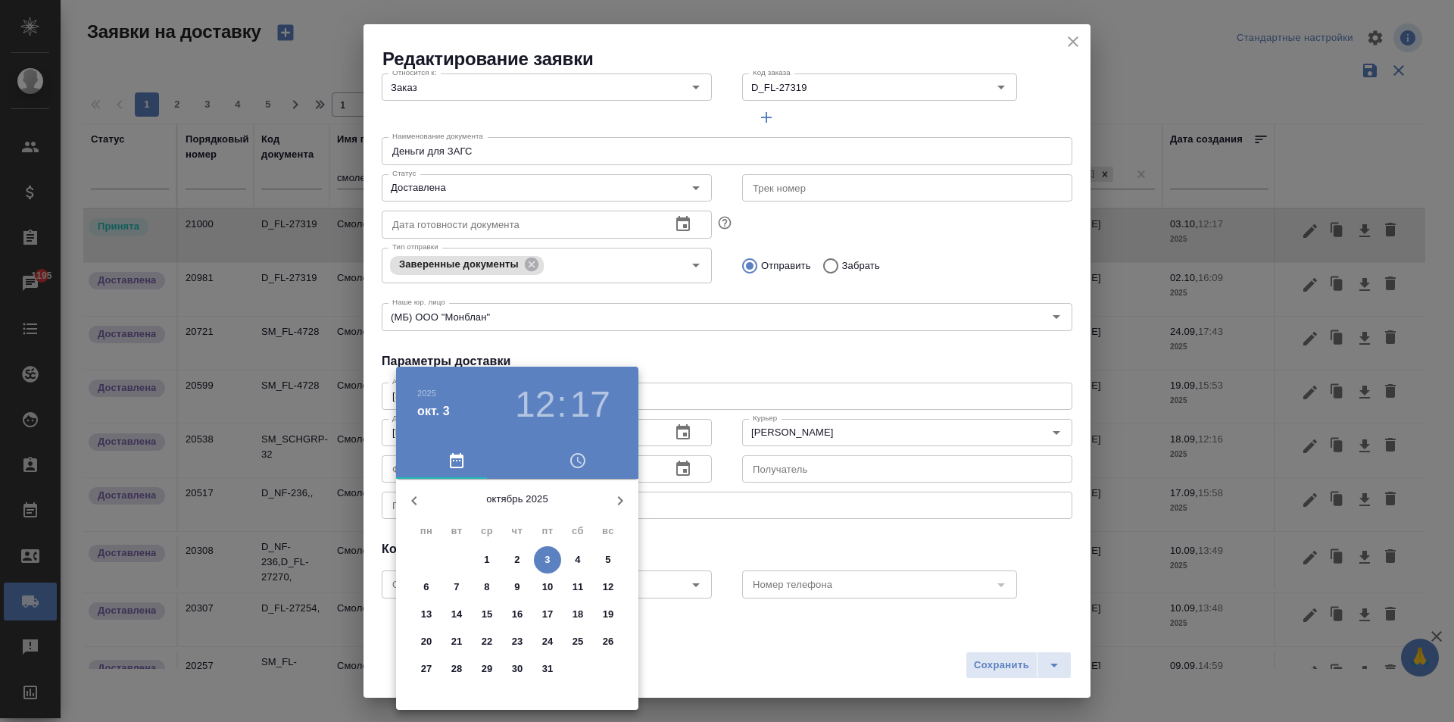
click at [548, 562] on p "3" at bounding box center [546, 559] width 5 height 15
type input "[DATE] 12:17"
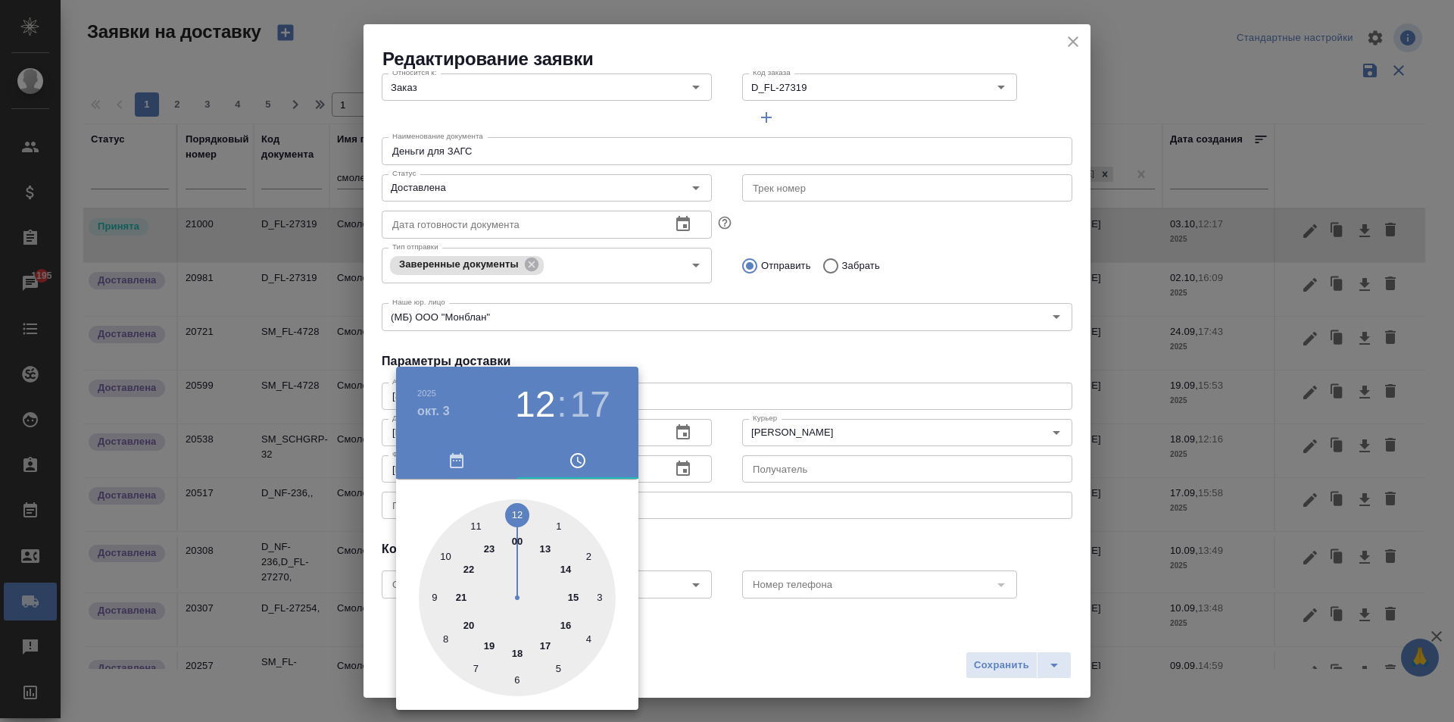
click at [806, 363] on div at bounding box center [727, 361] width 1454 height 722
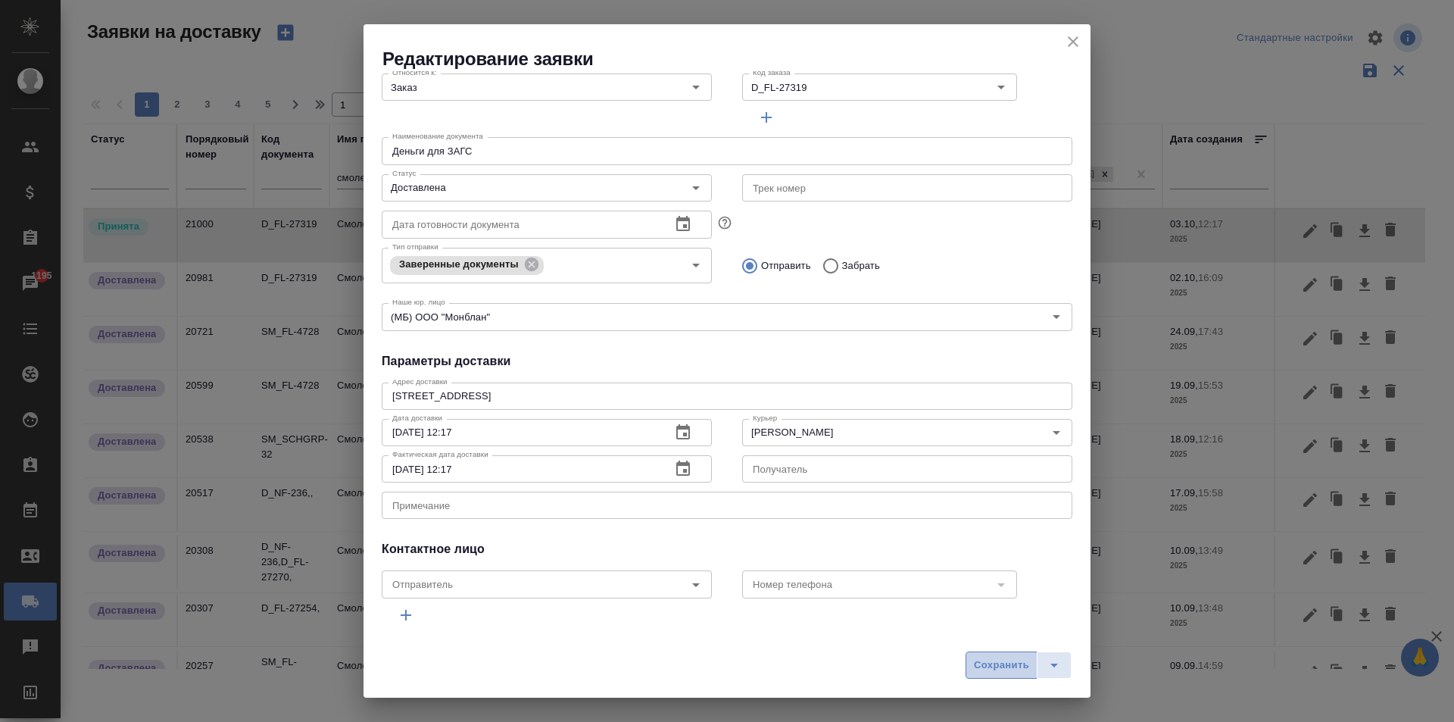
click at [1009, 657] on span "Сохранить" at bounding box center [1001, 664] width 55 height 17
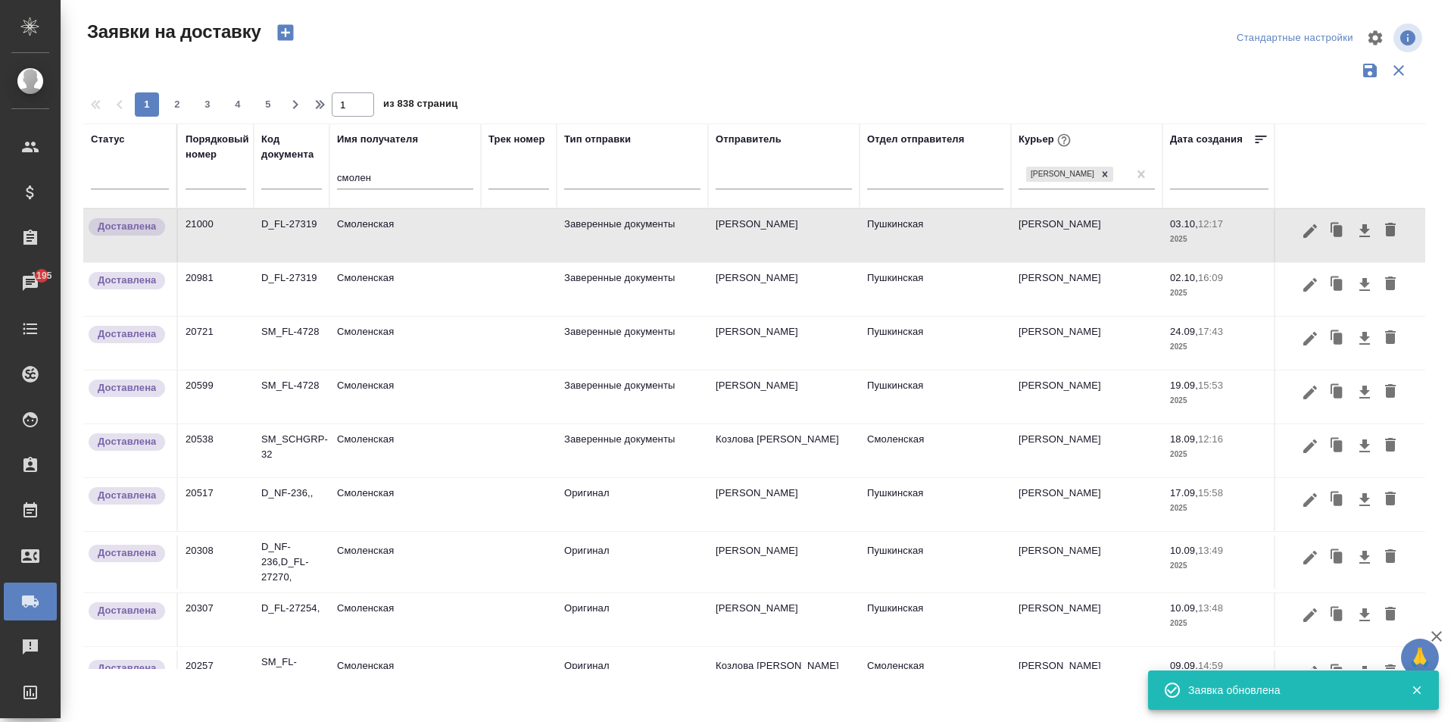
click at [379, 233] on td "Смоленская" at bounding box center [404, 235] width 151 height 53
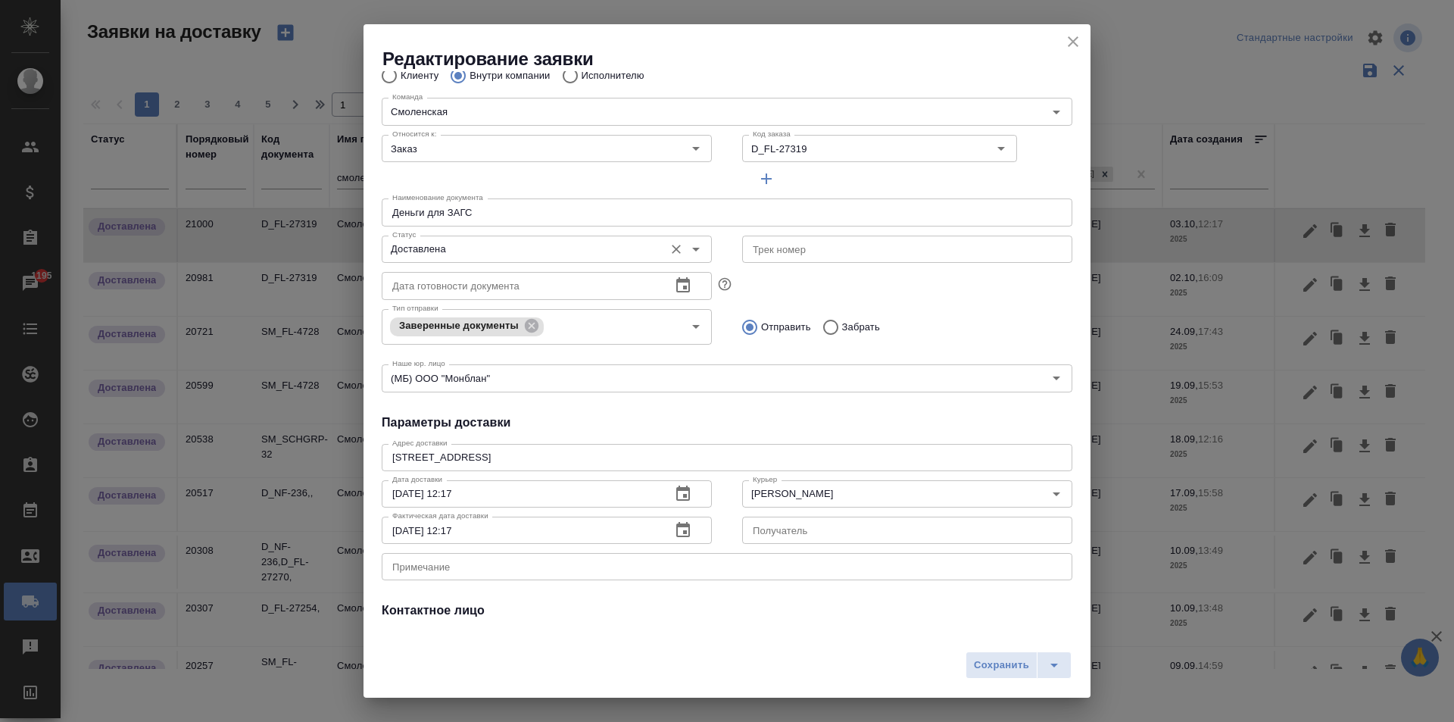
scroll to position [206, 0]
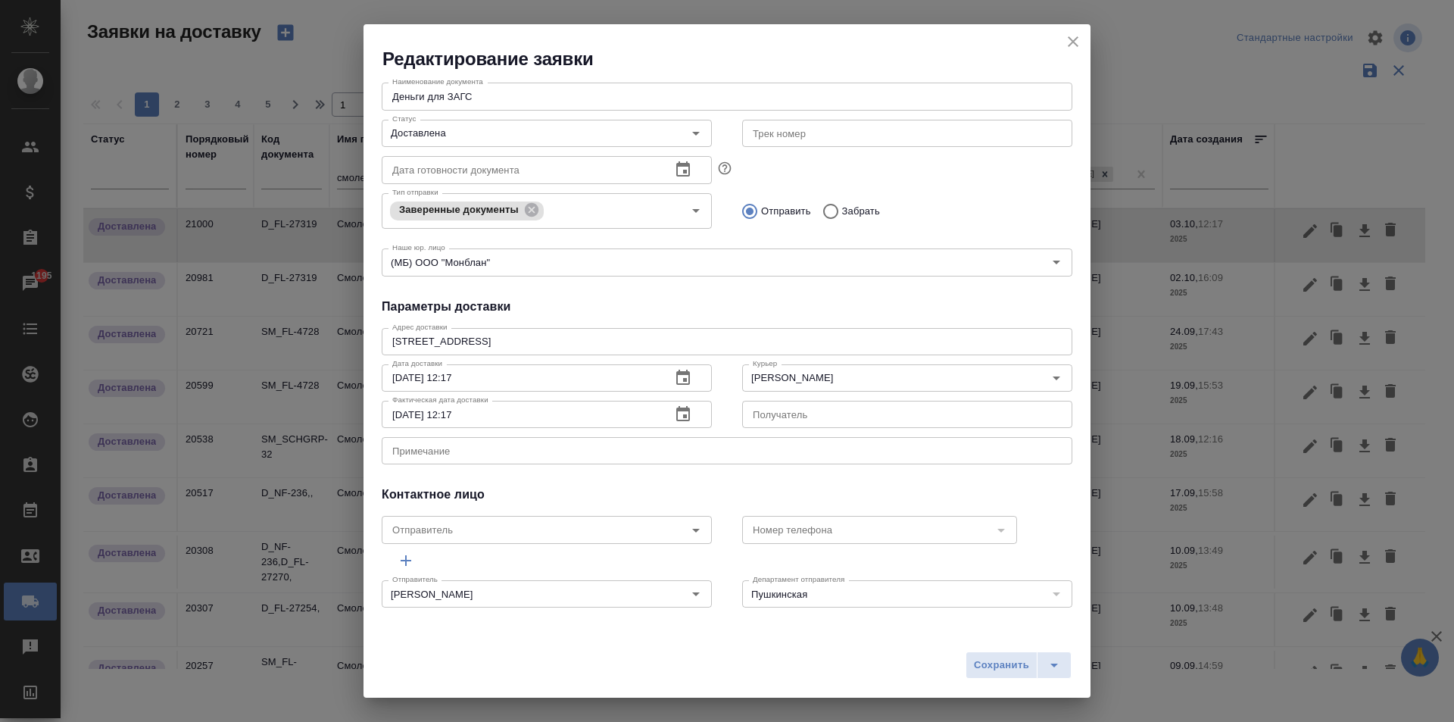
click at [1073, 43] on icon "close" at bounding box center [1073, 42] width 18 height 18
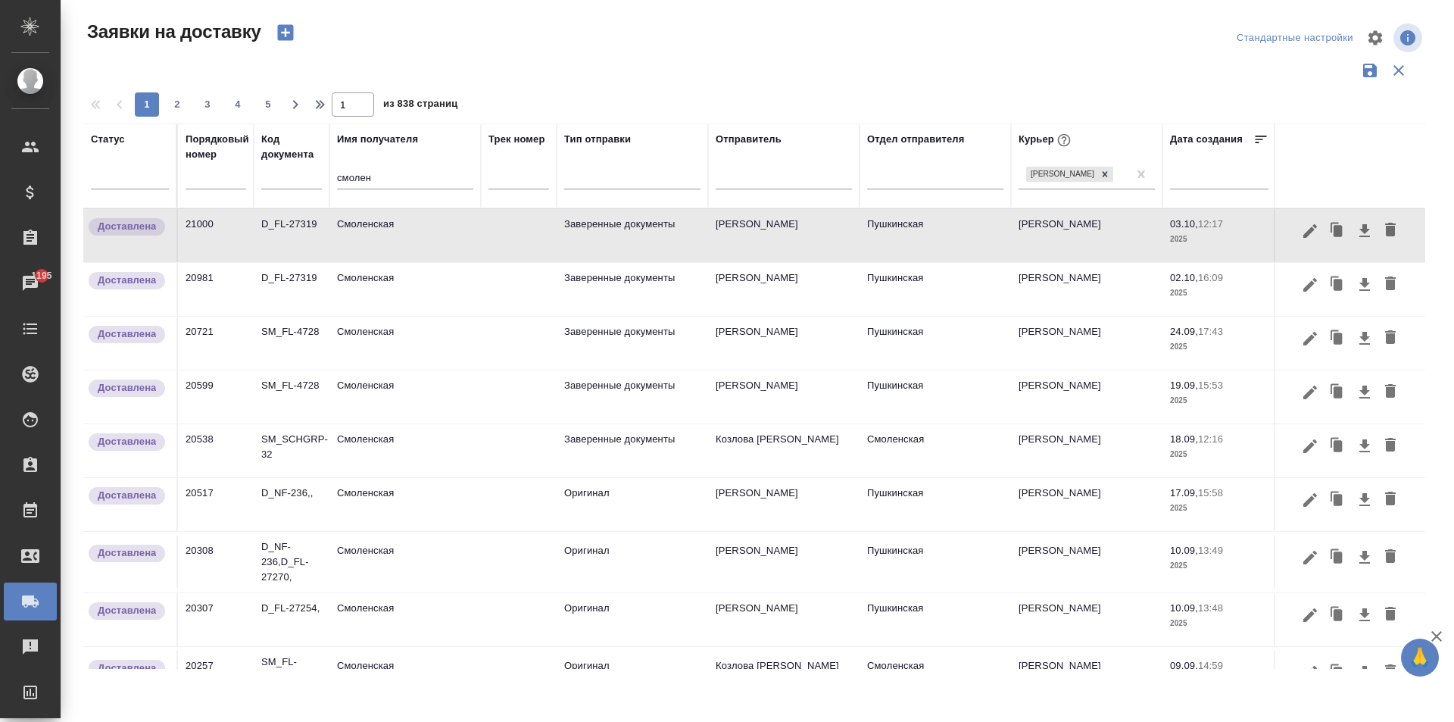
drag, startPoint x: 399, startPoint y: 181, endPoint x: 293, endPoint y: 195, distance: 106.9
click at [293, 195] on tr "Статус Порядковый номер Код документа Имя получателя смолен Трек номер Тип отпр…" at bounding box center [868, 165] width 1571 height 85
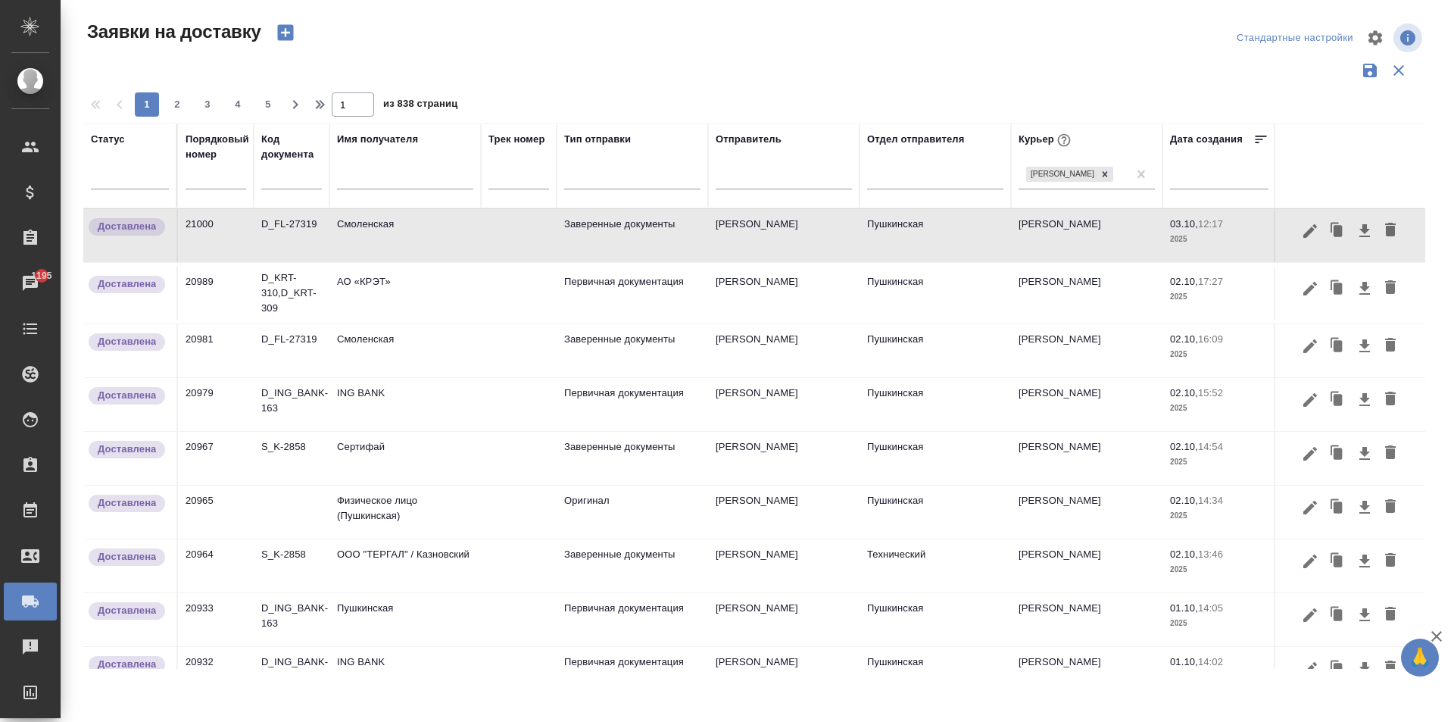
drag, startPoint x: 1434, startPoint y: 0, endPoint x: 385, endPoint y: 229, distance: 1073.5
click at [385, 229] on td "Смоленская" at bounding box center [404, 235] width 151 height 53
